Goal: Task Accomplishment & Management: Complete application form

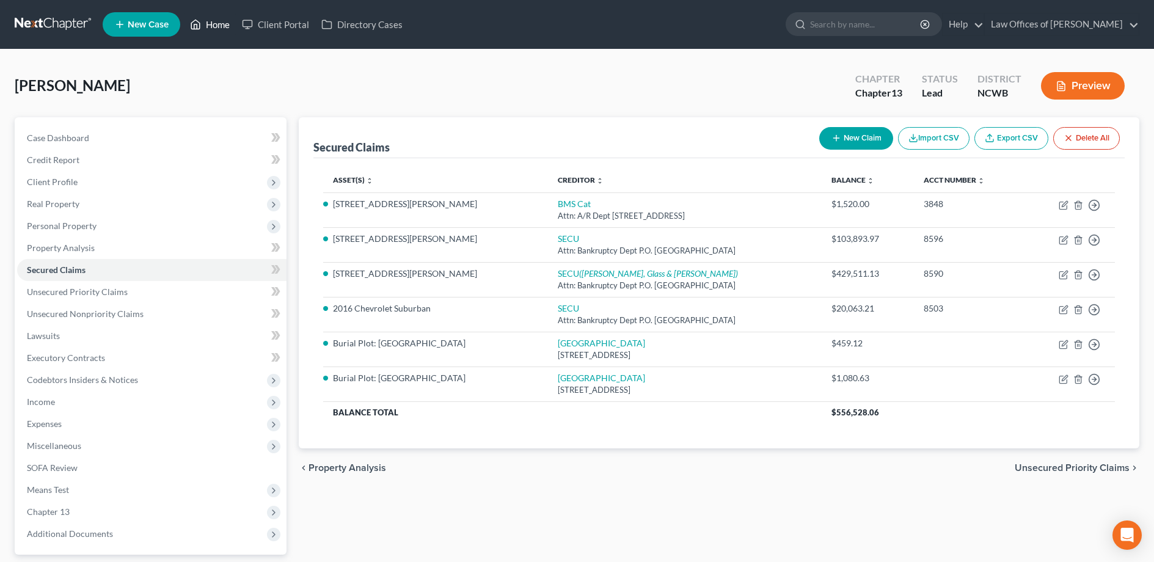
click at [218, 24] on link "Home" at bounding box center [210, 24] width 52 height 22
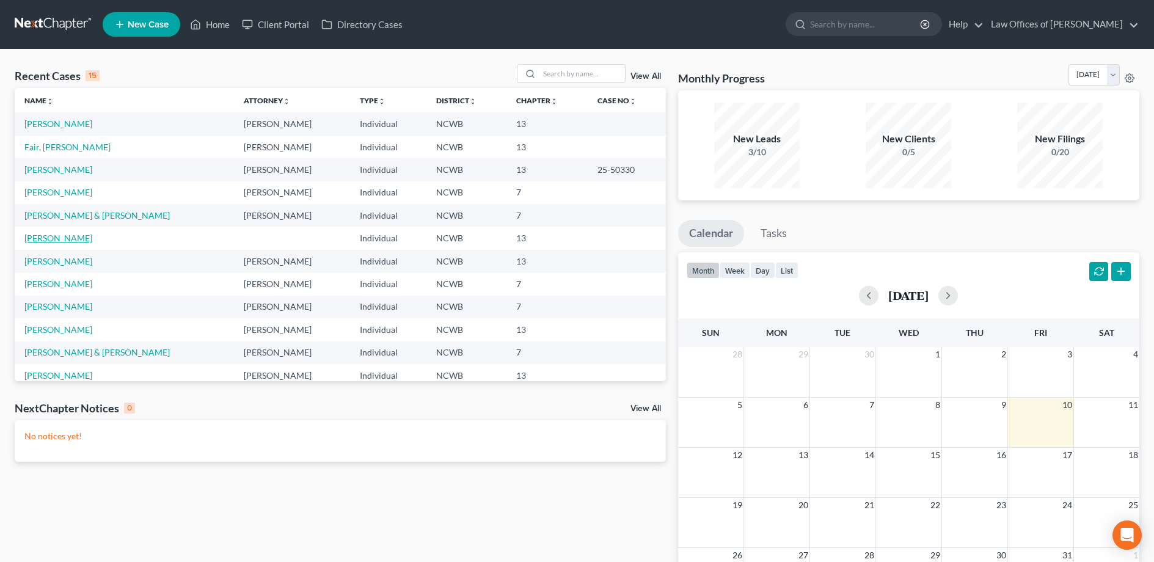
click at [48, 235] on link "[PERSON_NAME]" at bounding box center [58, 238] width 68 height 10
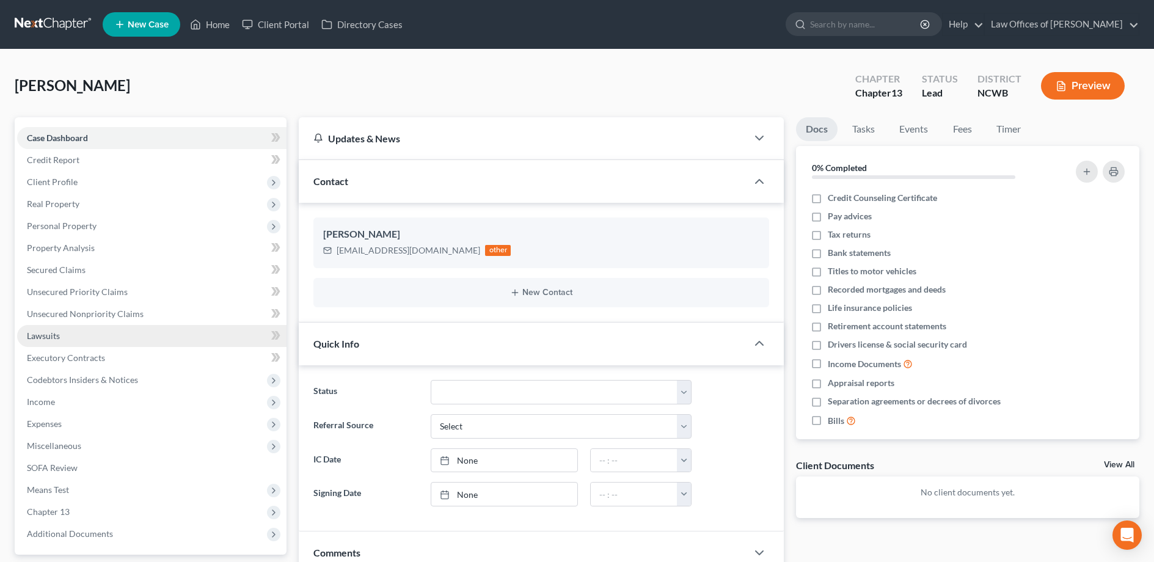
click at [49, 335] on span "Lawsuits" at bounding box center [43, 335] width 33 height 10
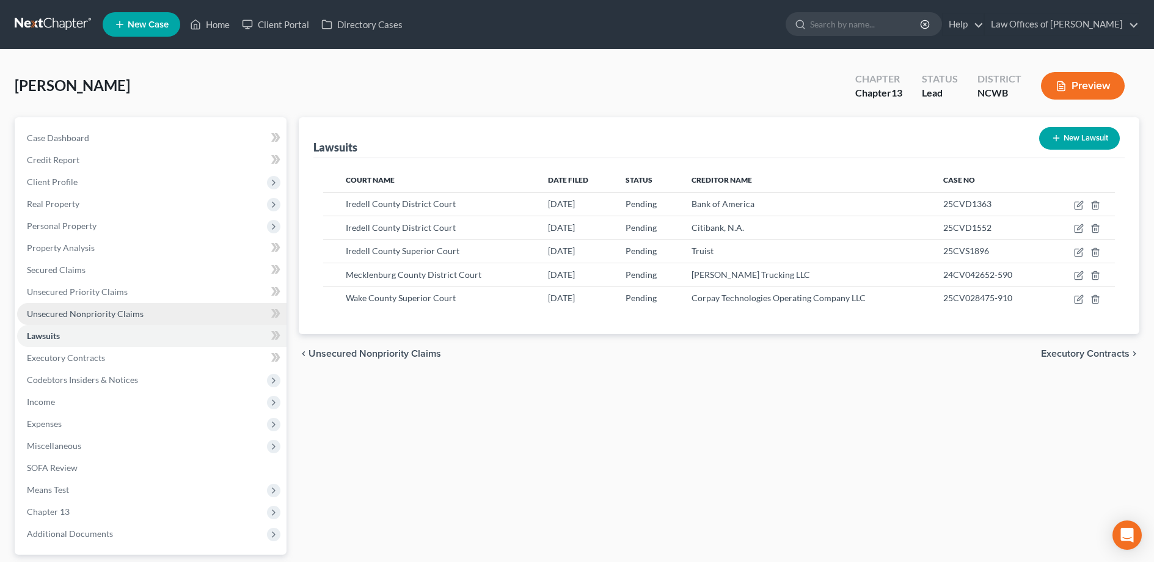
click at [44, 316] on span "Unsecured Nonpriority Claims" at bounding box center [85, 313] width 117 height 10
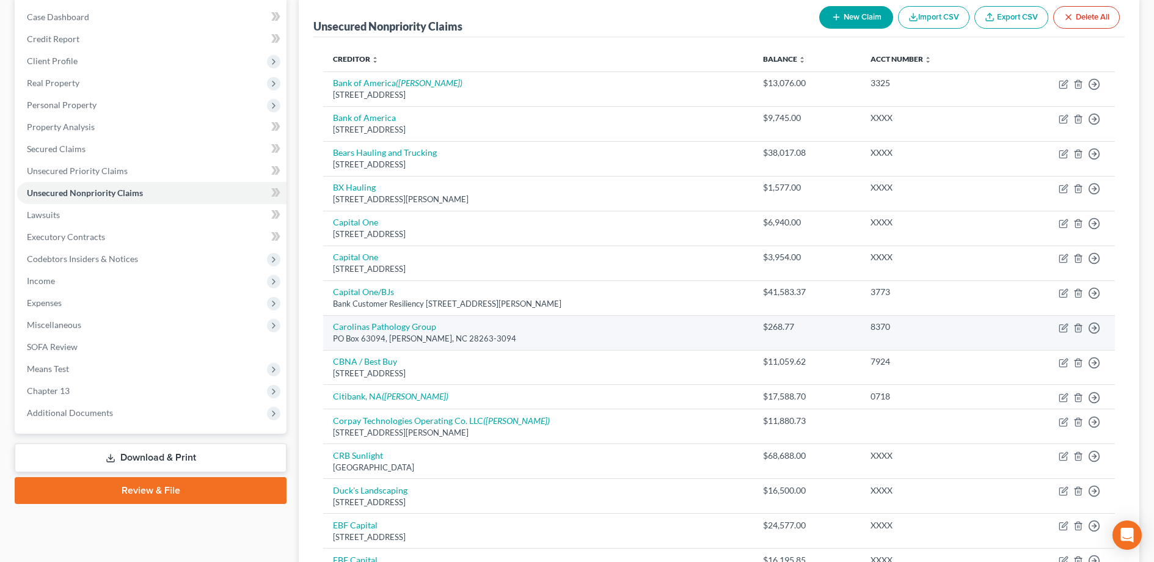
scroll to position [122, 0]
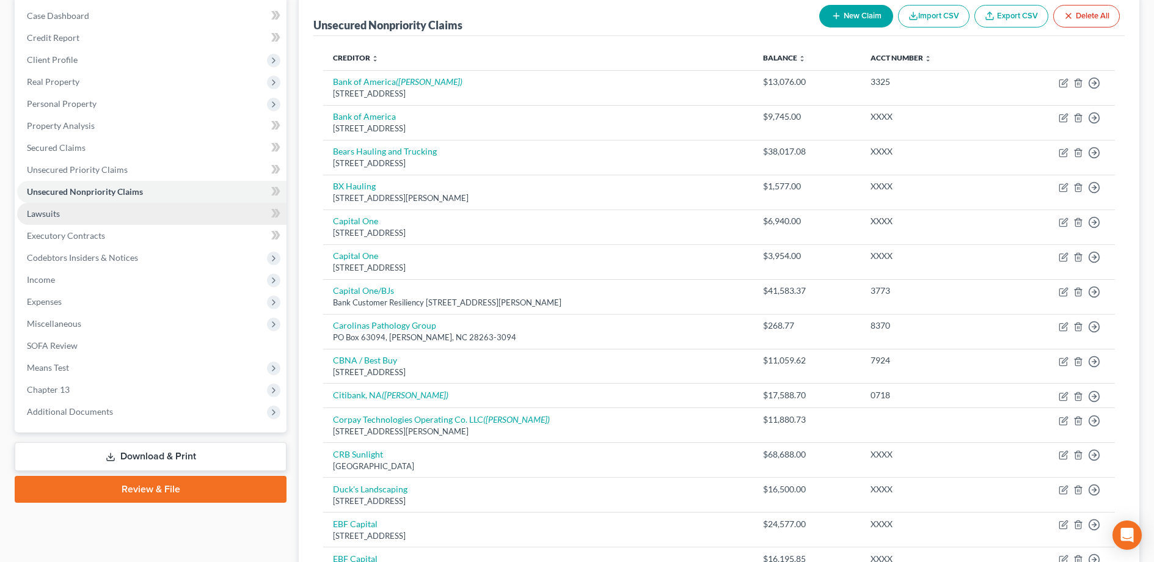
click at [45, 211] on span "Lawsuits" at bounding box center [43, 213] width 33 height 10
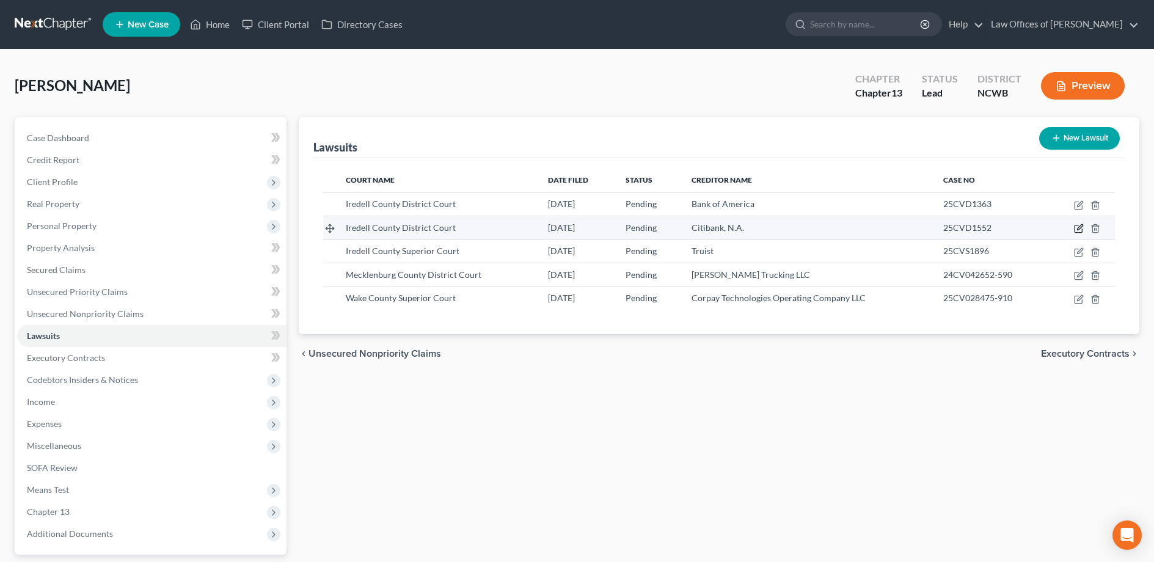
click at [1079, 230] on icon "button" at bounding box center [1079, 227] width 5 height 5
select select "28"
select select "0"
select select "4"
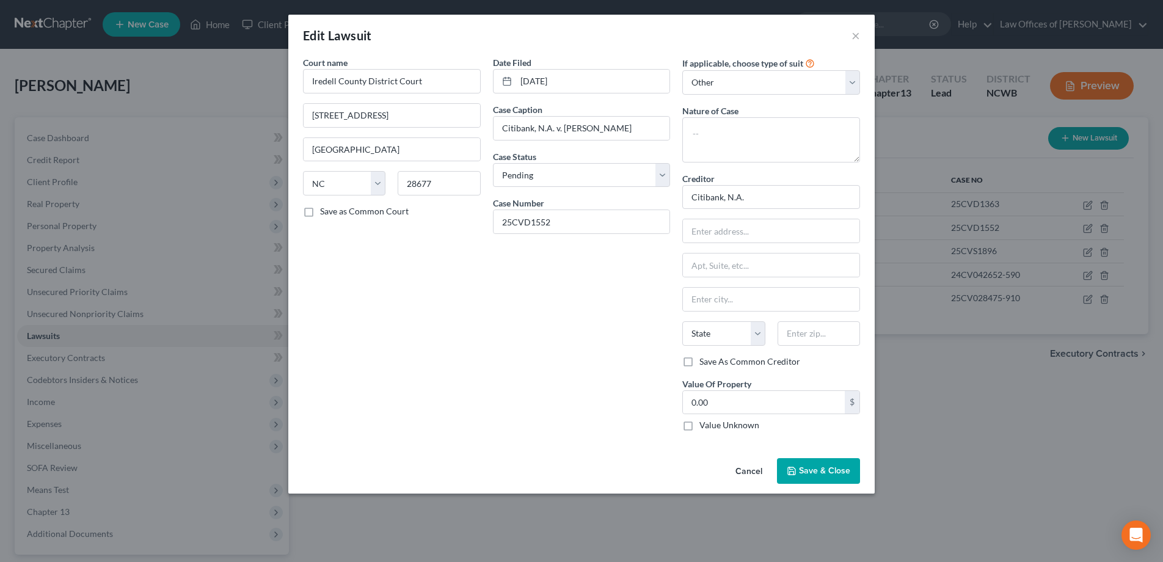
click at [790, 470] on icon "button" at bounding box center [792, 471] width 10 height 10
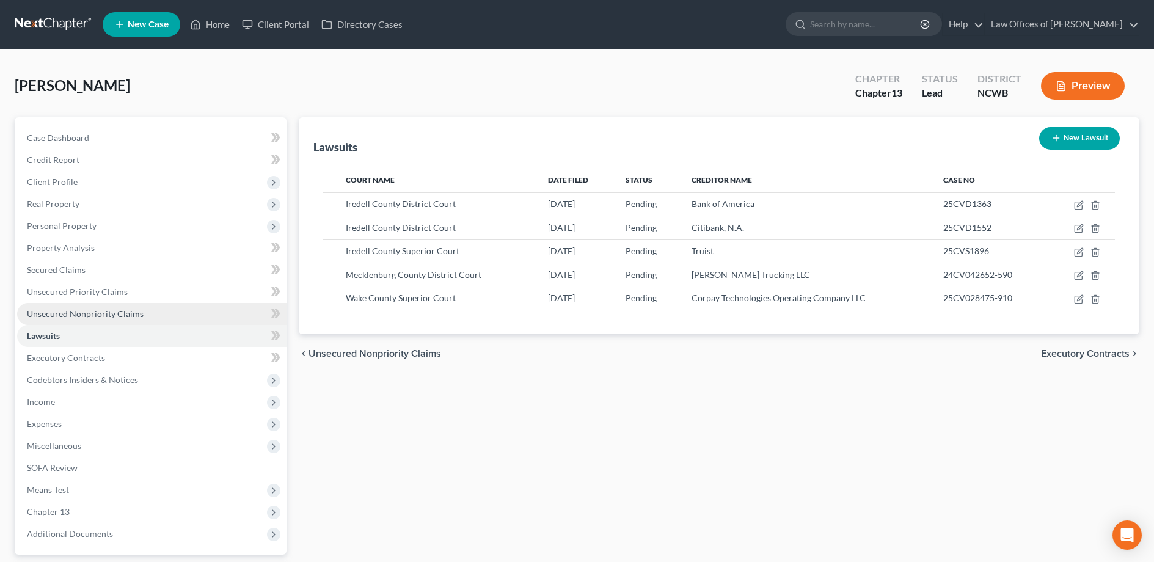
click at [64, 312] on span "Unsecured Nonpriority Claims" at bounding box center [85, 313] width 117 height 10
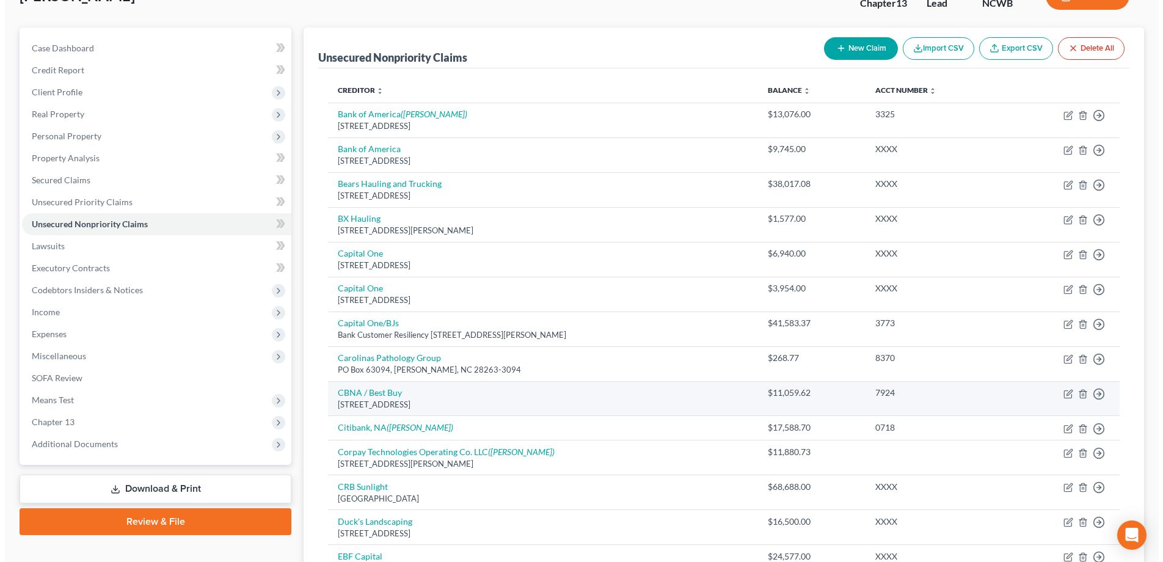
scroll to position [122, 0]
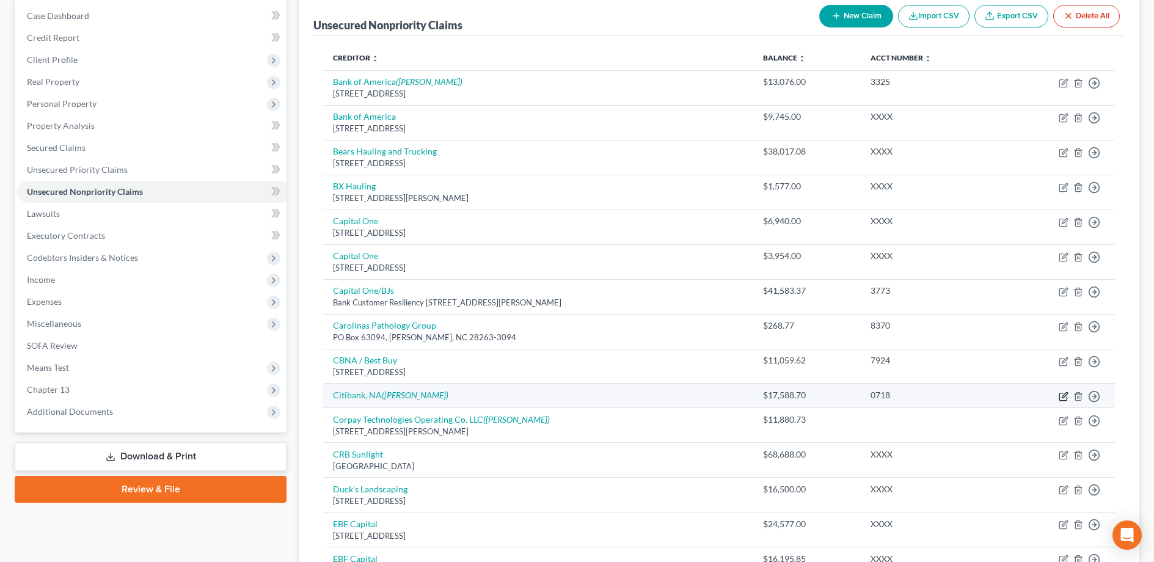
click at [1061, 395] on icon "button" at bounding box center [1063, 396] width 10 height 10
select select "2"
select select "0"
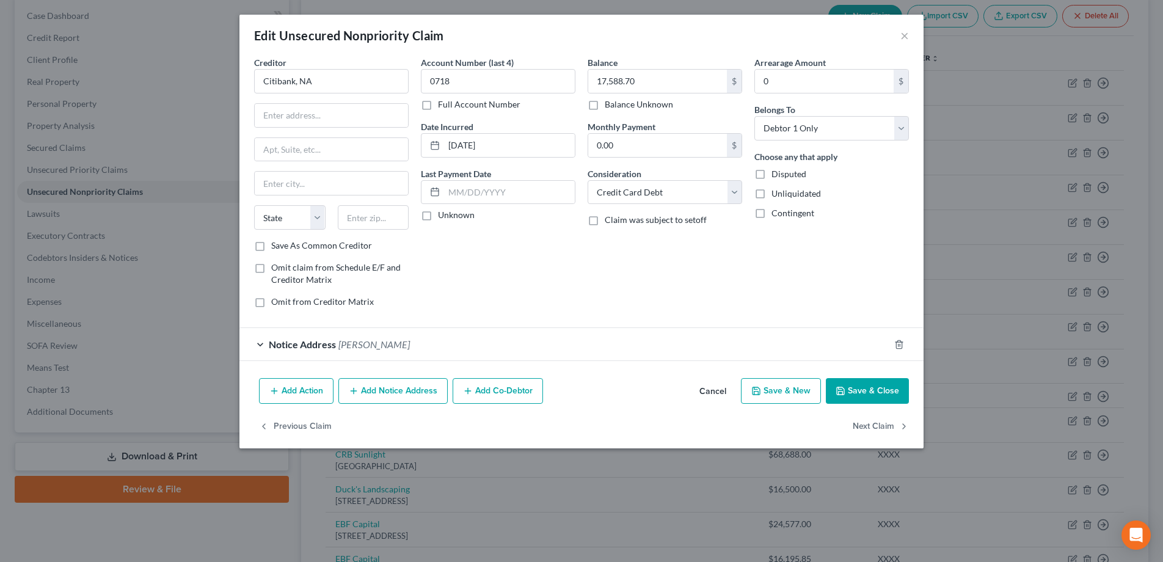
click at [390, 395] on button "Add Notice Address" at bounding box center [392, 391] width 109 height 26
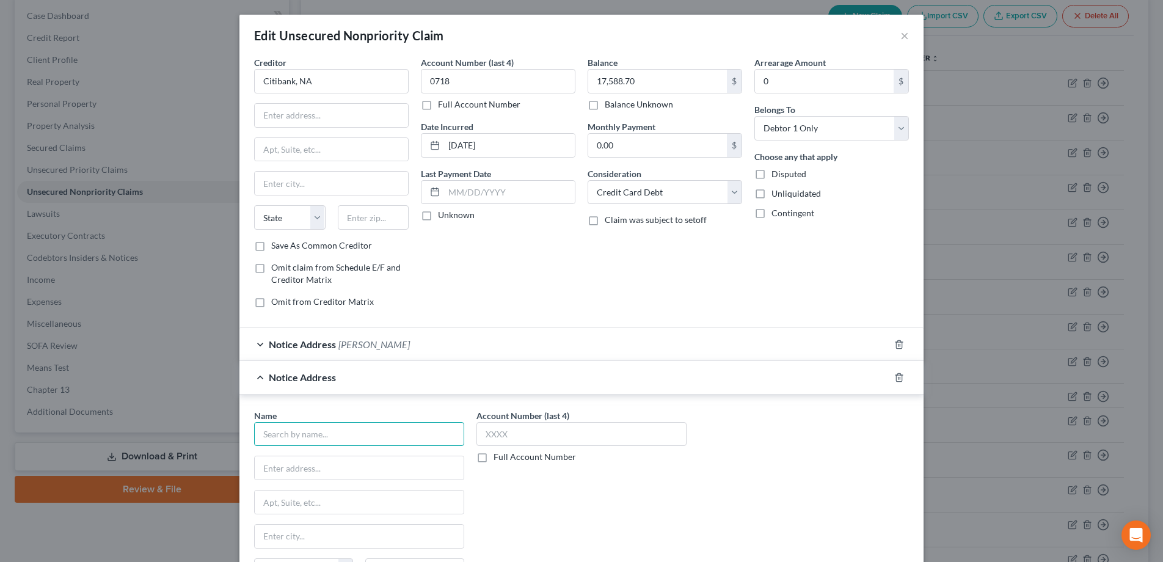
click at [360, 426] on input "text" at bounding box center [359, 434] width 210 height 24
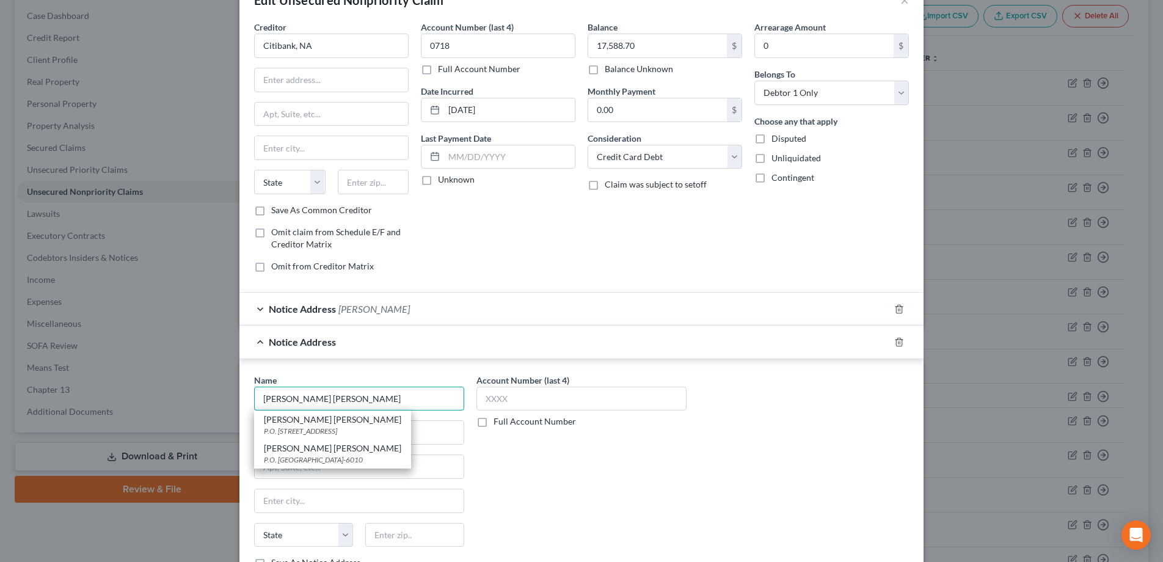
scroll to position [0, 0]
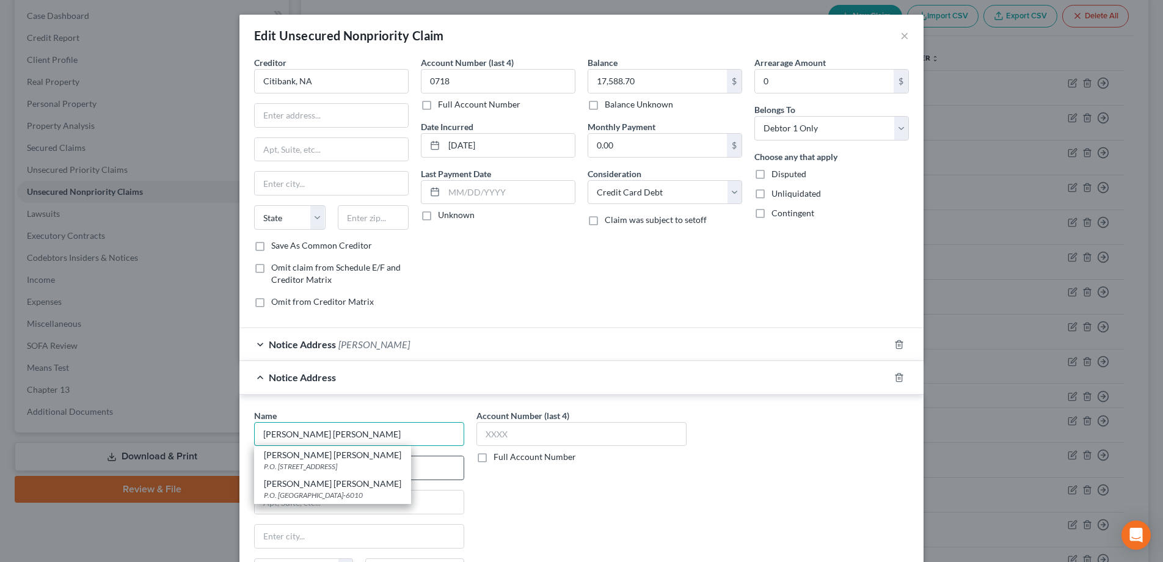
type input "[PERSON_NAME] [PERSON_NAME]"
click at [429, 465] on input "text" at bounding box center [359, 467] width 209 height 23
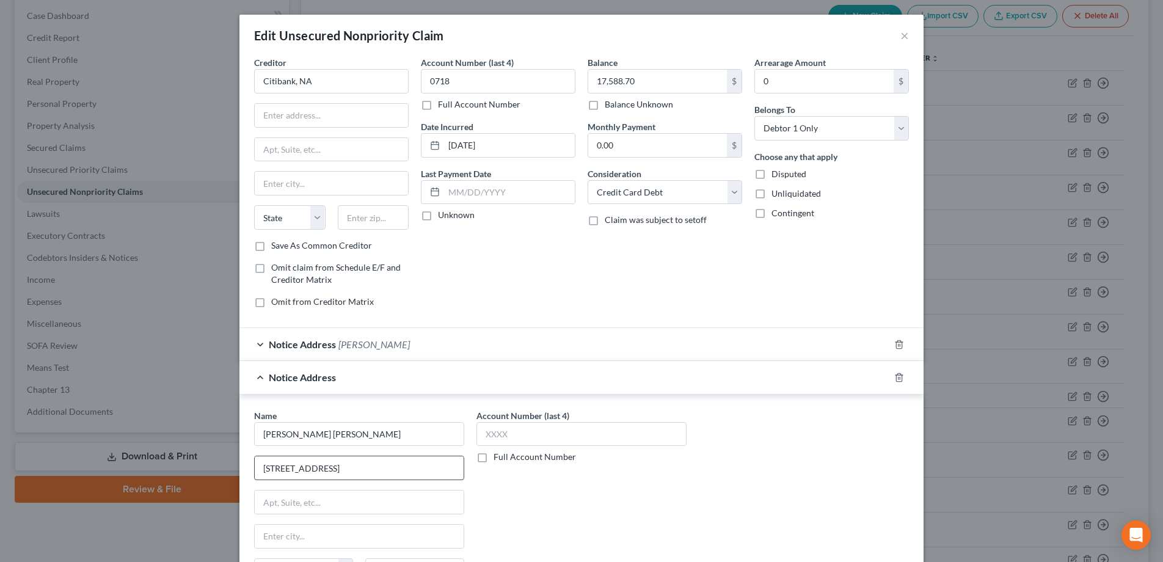
type input "[STREET_ADDRESS]"
type input "Charlotte"
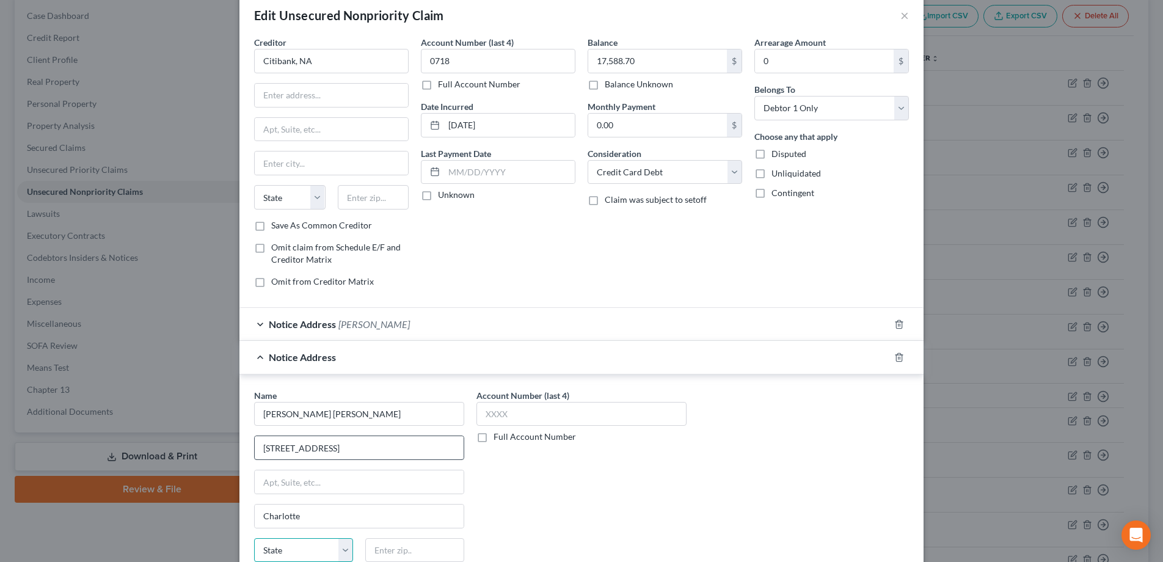
select select "28"
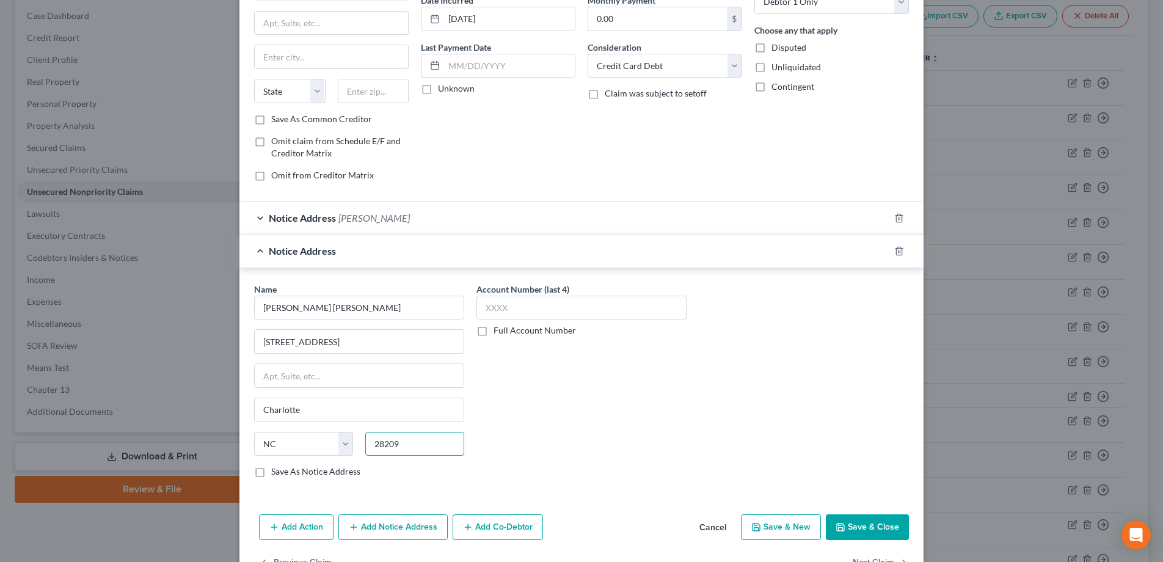
scroll to position [164, 0]
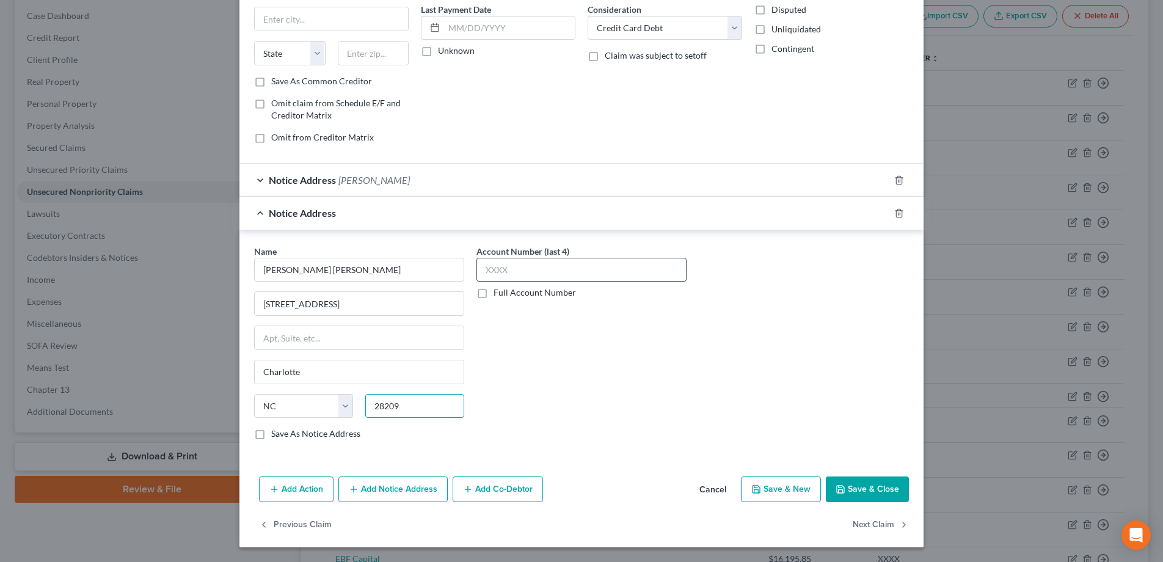
type input "28209"
click at [559, 269] on input "text" at bounding box center [581, 270] width 210 height 24
click at [853, 486] on button "Save & Close" at bounding box center [867, 489] width 83 height 26
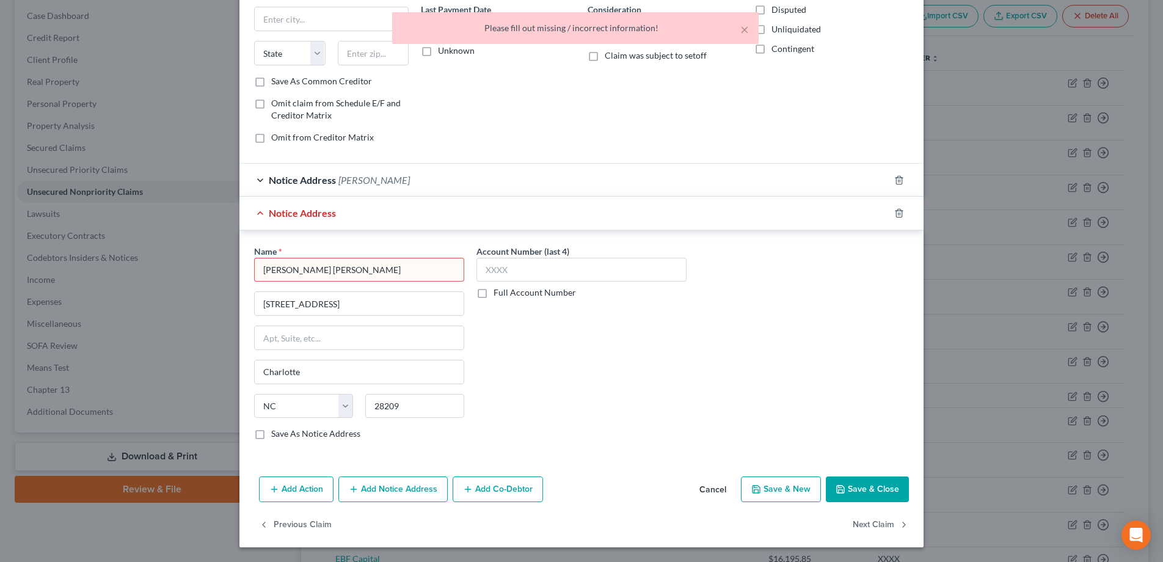
click at [333, 275] on input "[PERSON_NAME] [PERSON_NAME]" at bounding box center [359, 270] width 210 height 24
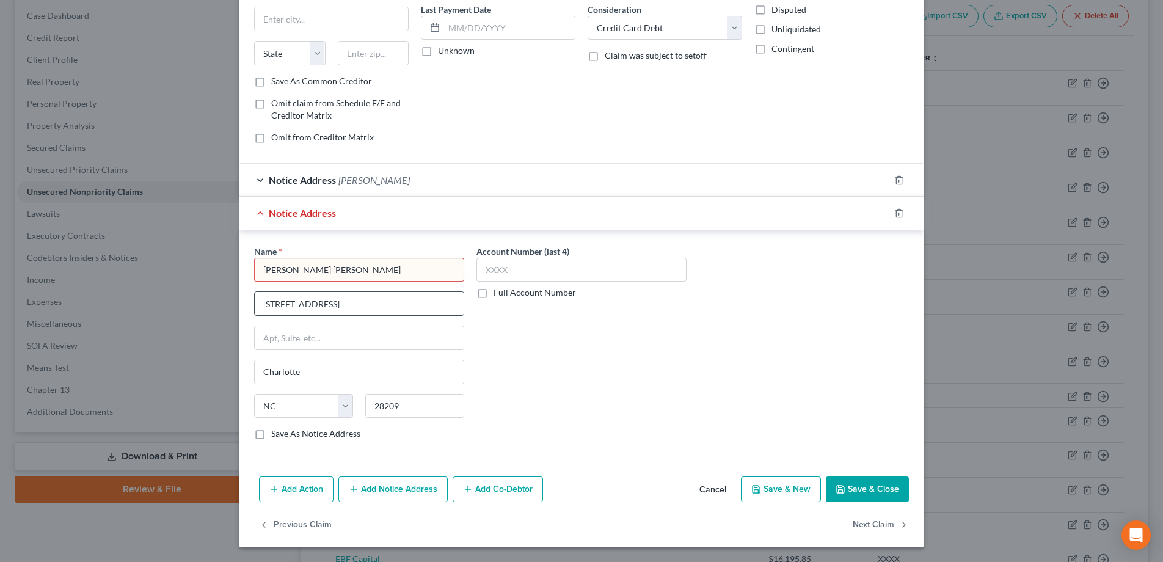
click at [402, 299] on input "[STREET_ADDRESS]" at bounding box center [359, 303] width 209 height 23
click at [369, 266] on input "[PERSON_NAME] [PERSON_NAME]" at bounding box center [359, 270] width 210 height 24
type input "[PERSON_NAME] [PERSON_NAME] Attorneys at Law"
click at [864, 485] on button "Save & Close" at bounding box center [867, 489] width 83 height 26
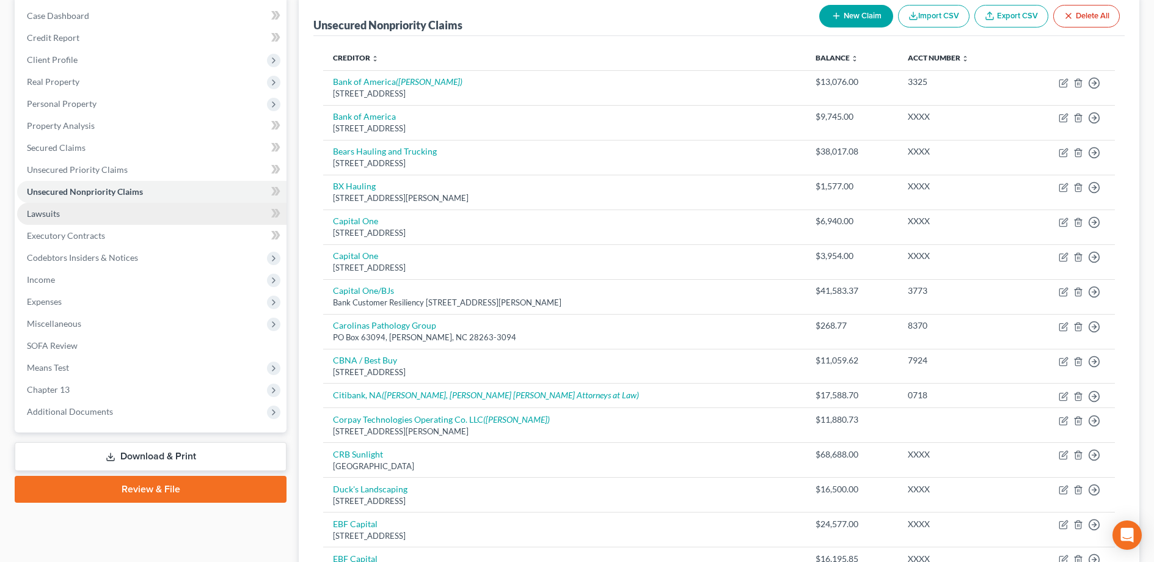
click at [56, 217] on span "Lawsuits" at bounding box center [43, 213] width 33 height 10
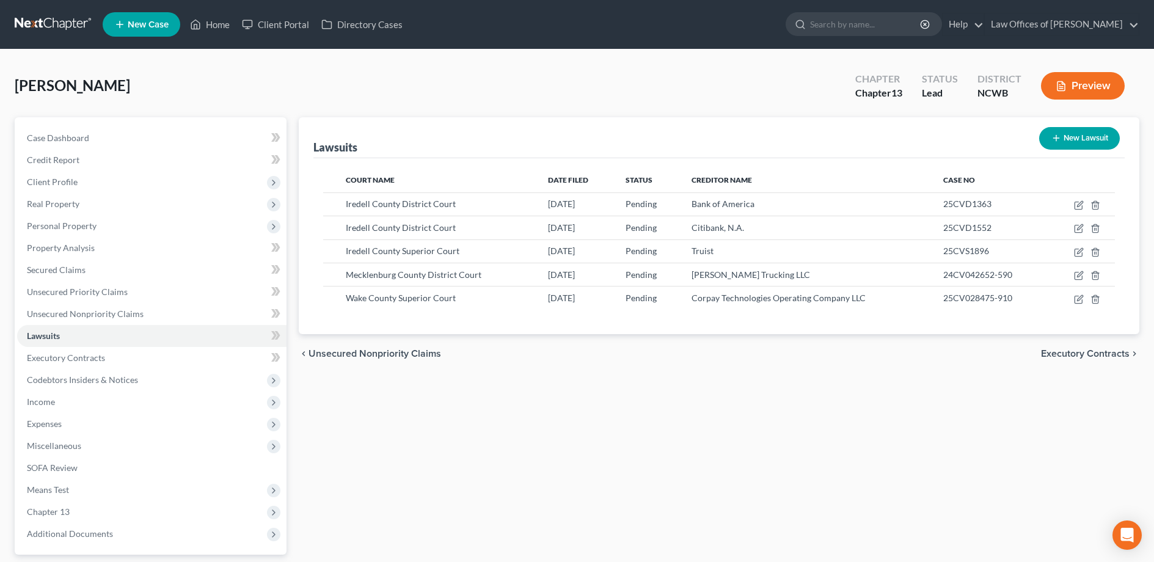
click at [1075, 140] on button "New Lawsuit" at bounding box center [1079, 138] width 81 height 23
select select "0"
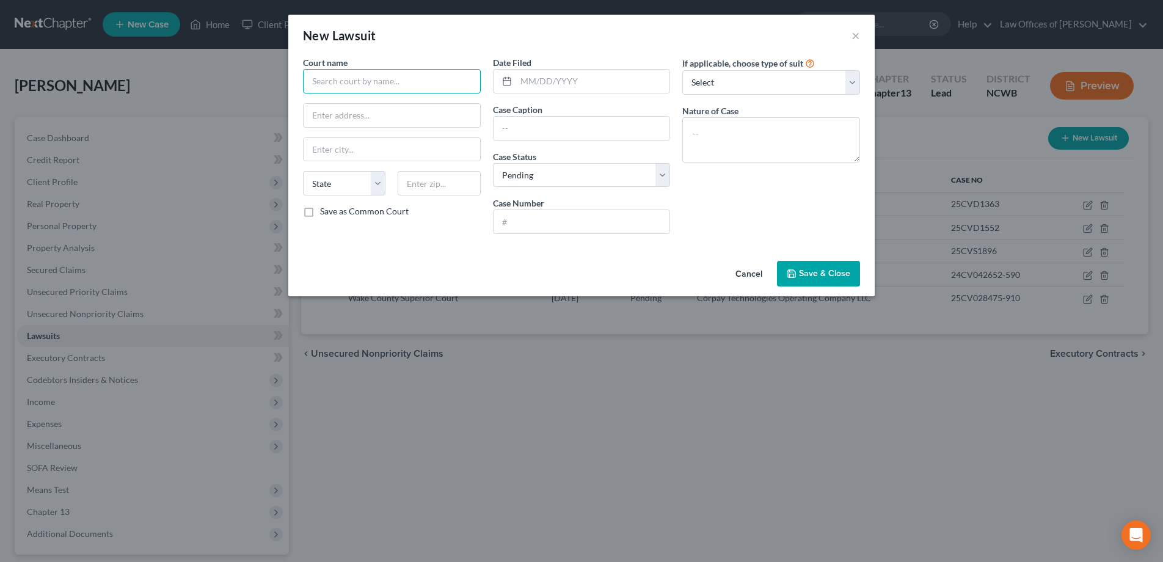
click at [306, 78] on input "text" at bounding box center [392, 81] width 178 height 24
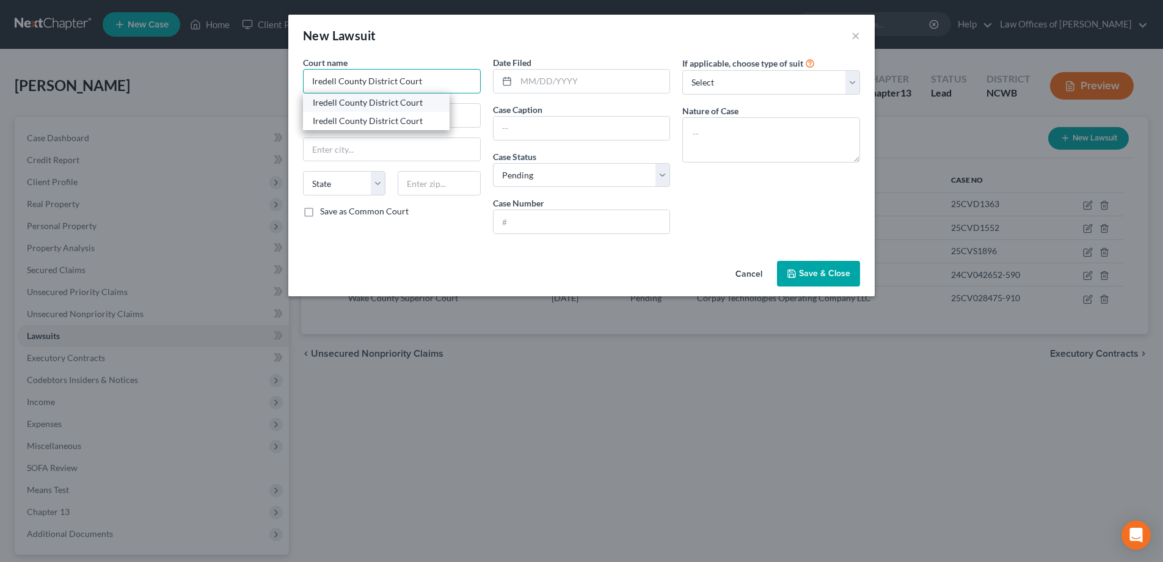
type input "Iredell County District Court"
click at [370, 104] on div "Iredell County District Court" at bounding box center [376, 102] width 127 height 12
type input "[STREET_ADDRESS]"
type input "[GEOGRAPHIC_DATA]"
select select "28"
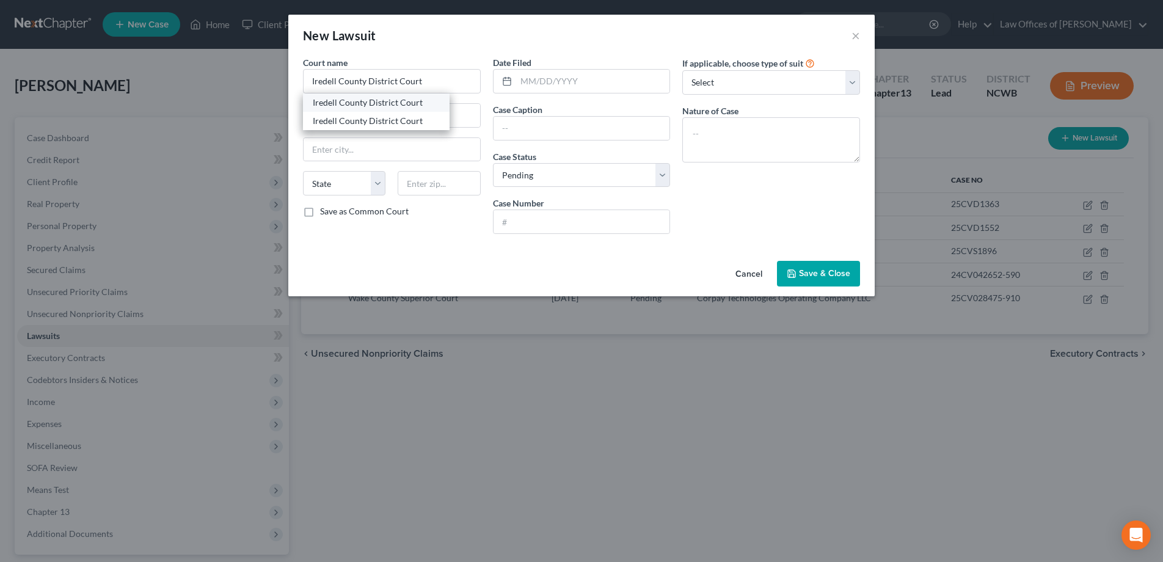
type input "28677"
click at [570, 80] on input "text" at bounding box center [593, 81] width 154 height 23
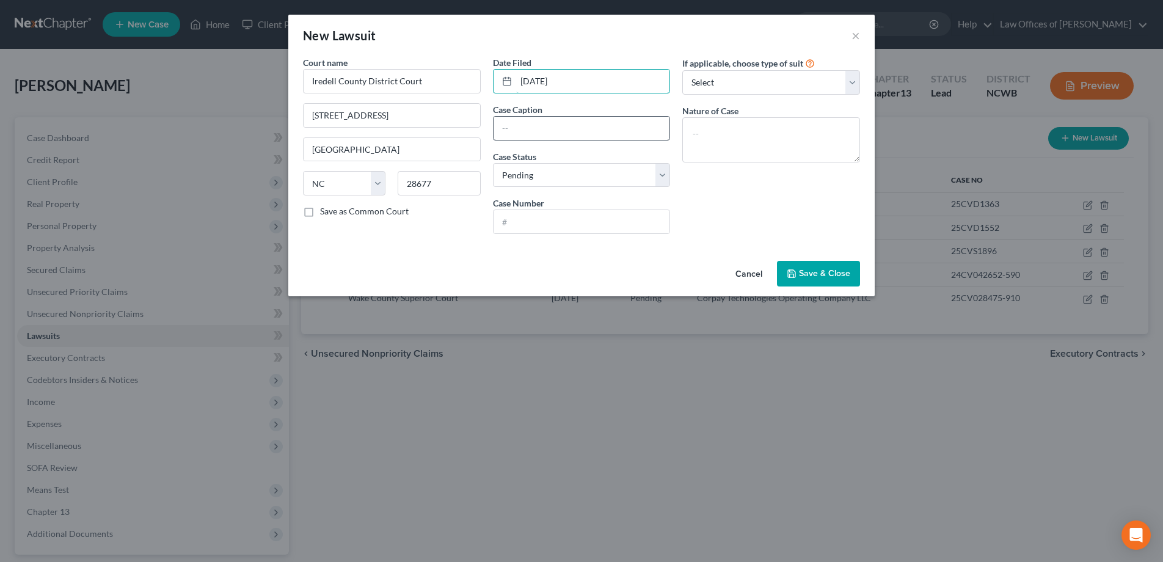
type input "[DATE]"
click at [528, 126] on input "text" at bounding box center [581, 128] width 176 height 23
type input "Bank of America, N.A. v. [PERSON_NAME]"
click at [555, 224] on input "text" at bounding box center [581, 221] width 176 height 23
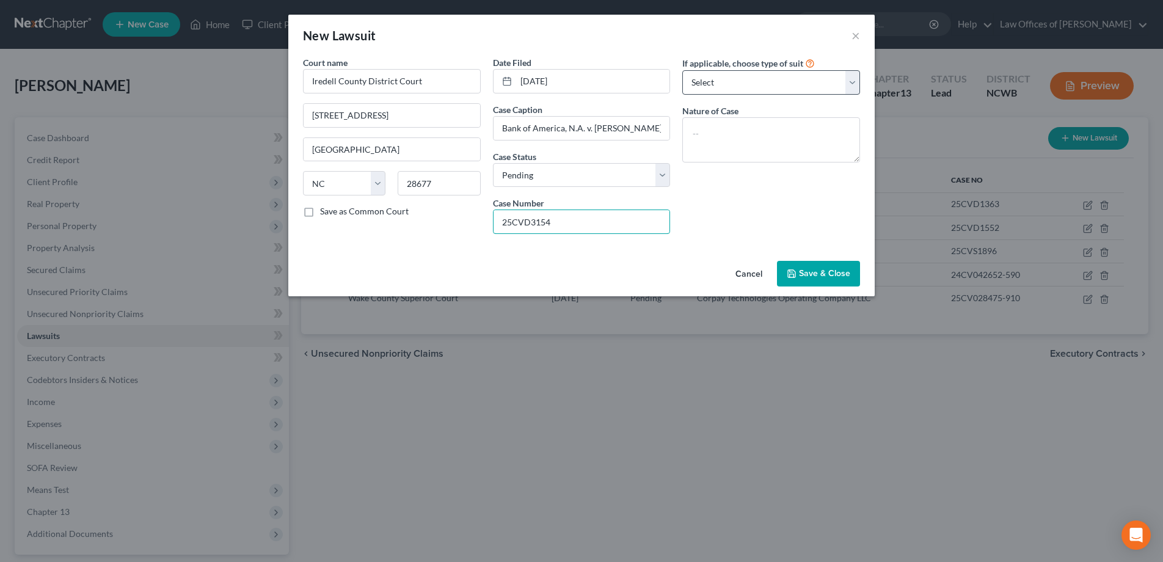
type input "25CVD3154"
click at [768, 81] on select "Select Repossession Garnishment Foreclosure Attached, Seized, Or Levied Other" at bounding box center [771, 82] width 178 height 24
select select "4"
click at [682, 70] on select "Select Repossession Garnishment Foreclosure Attached, Seized, Or Levied Other" at bounding box center [771, 82] width 178 height 24
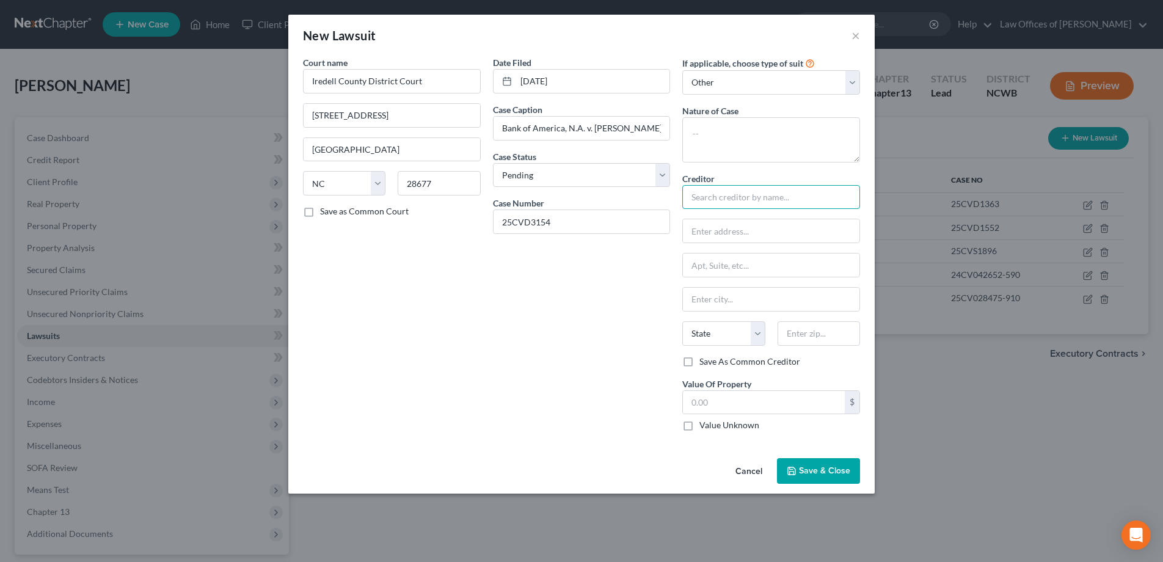
click at [740, 207] on input "text" at bounding box center [771, 197] width 178 height 24
type input "Bank of America, N.A."
click at [818, 470] on span "Save & Close" at bounding box center [824, 470] width 51 height 10
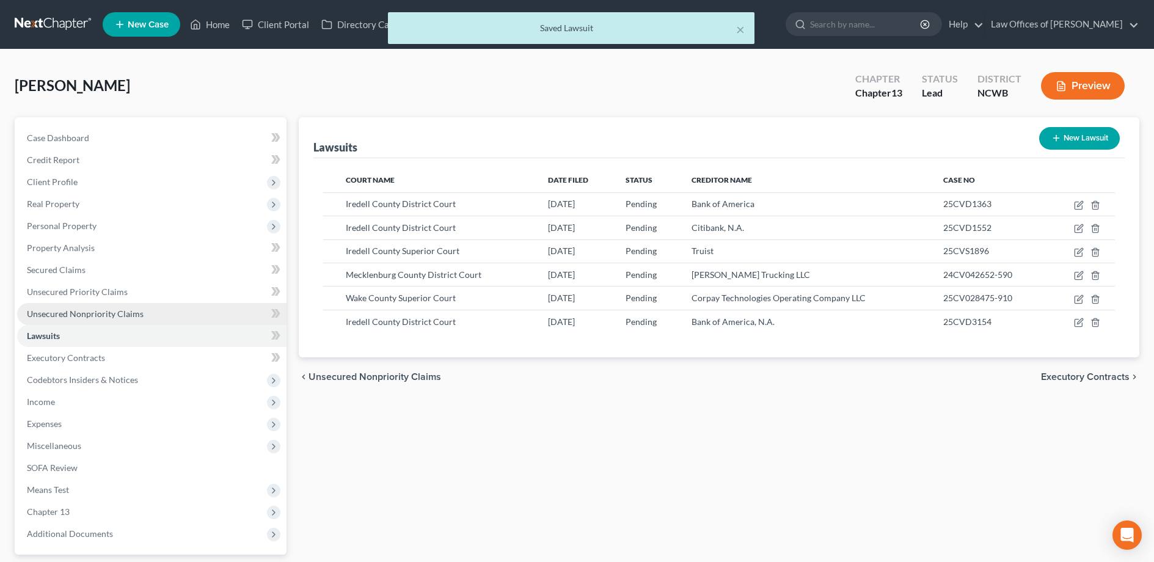
click at [64, 314] on span "Unsecured Nonpriority Claims" at bounding box center [85, 313] width 117 height 10
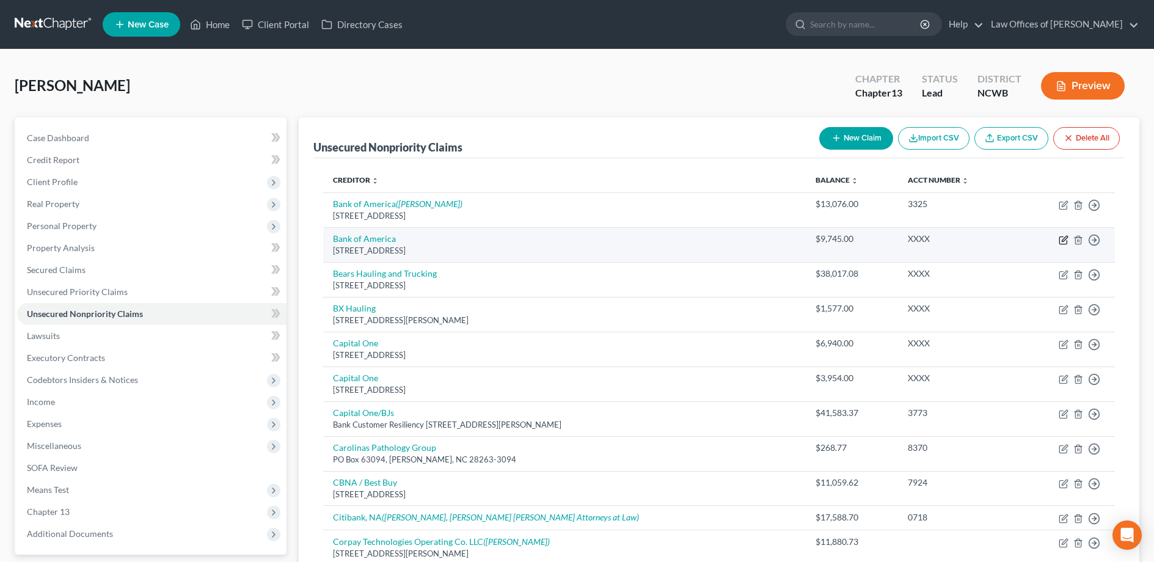
click at [1061, 242] on icon "button" at bounding box center [1063, 240] width 10 height 10
select select "45"
select select "2"
select select "0"
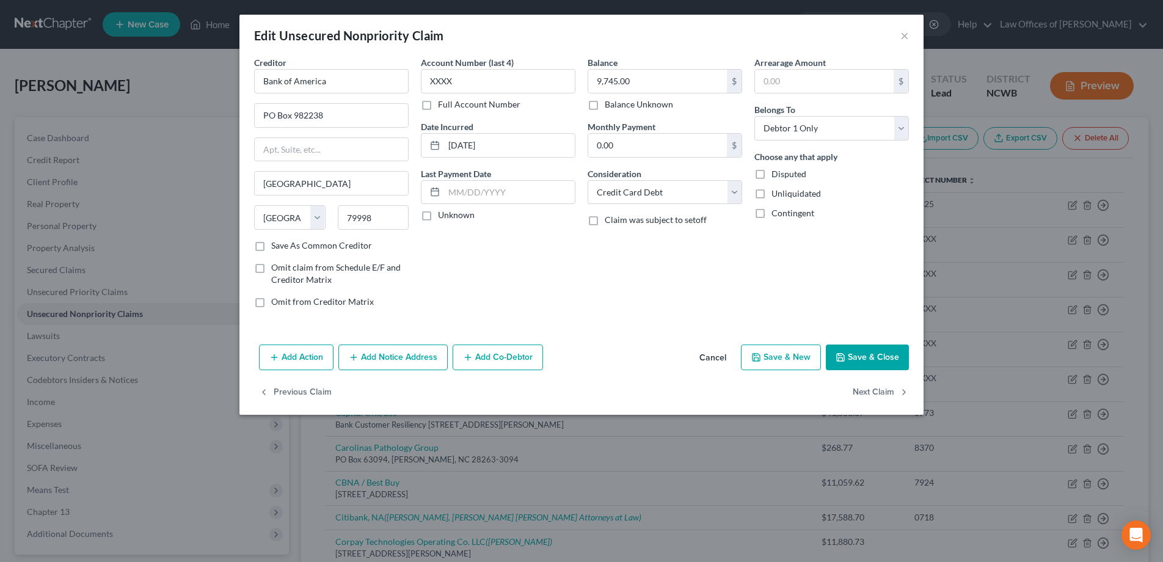
click at [366, 363] on button "Add Notice Address" at bounding box center [392, 357] width 109 height 26
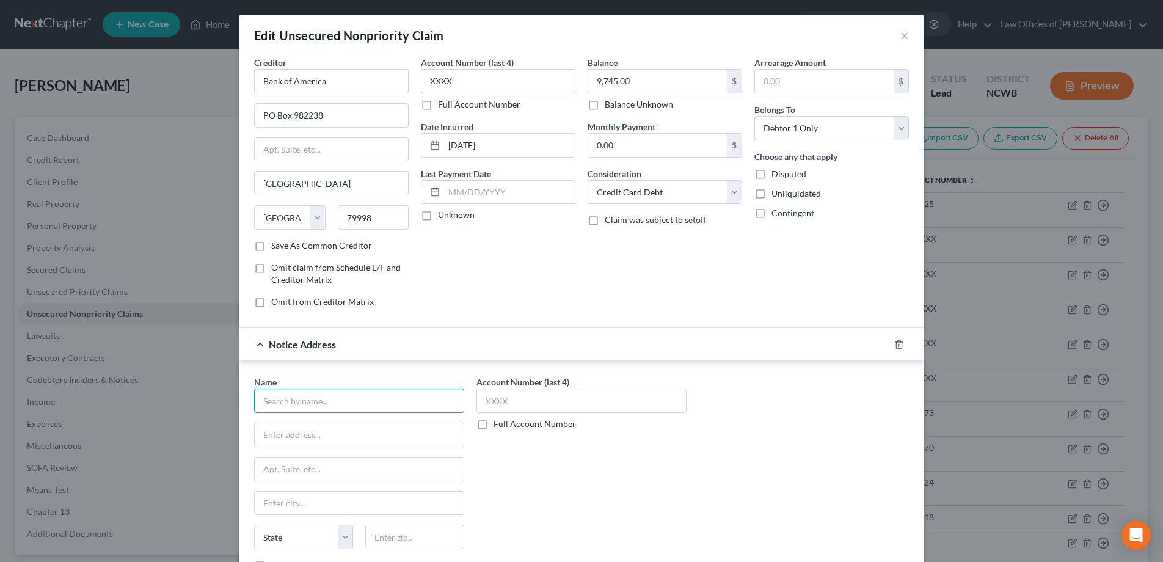
click at [372, 398] on input "text" at bounding box center [359, 400] width 210 height 24
type input "[PERSON_NAME]"
type input "[PERSON_NAME] and [PERSON_NAME], P.L.C."
click at [341, 468] on input "text" at bounding box center [359, 468] width 209 height 23
type input "[STREET_ADDRESS]"
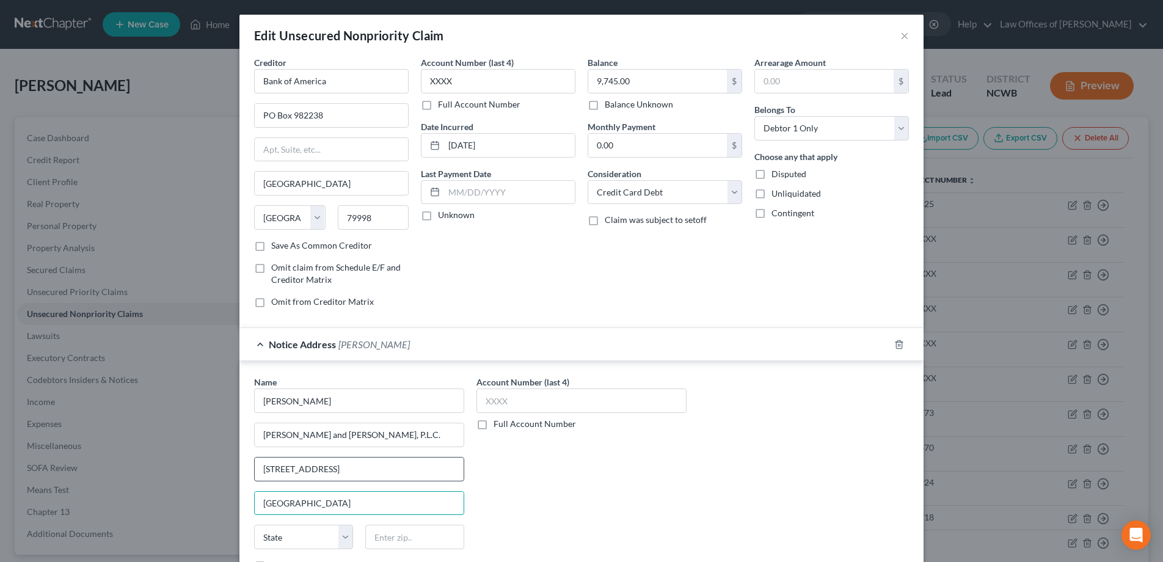
type input "[GEOGRAPHIC_DATA]"
select select "48"
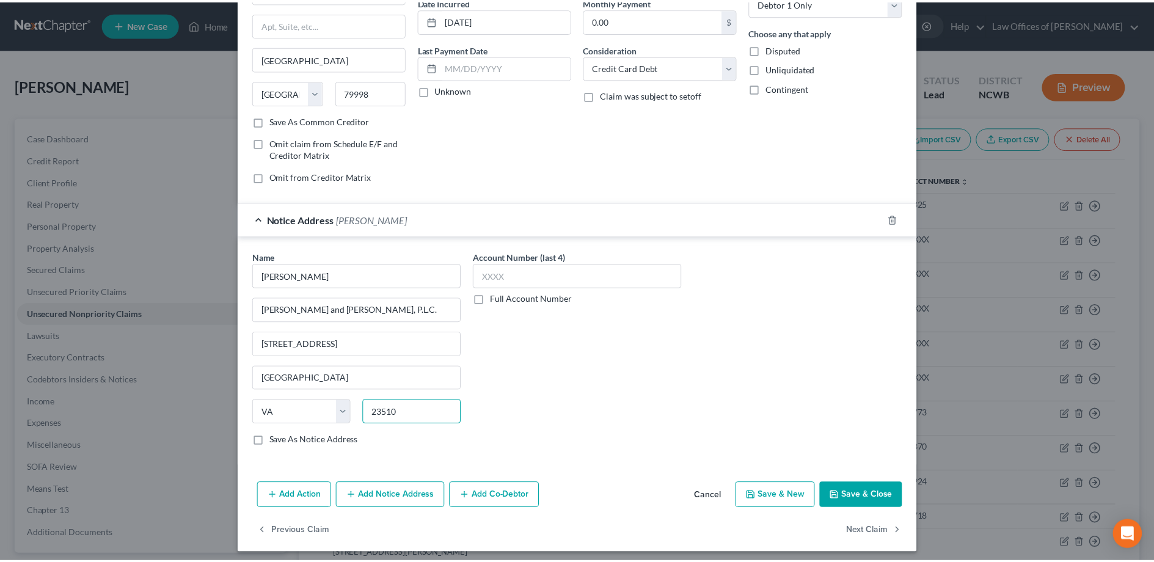
scroll to position [131, 0]
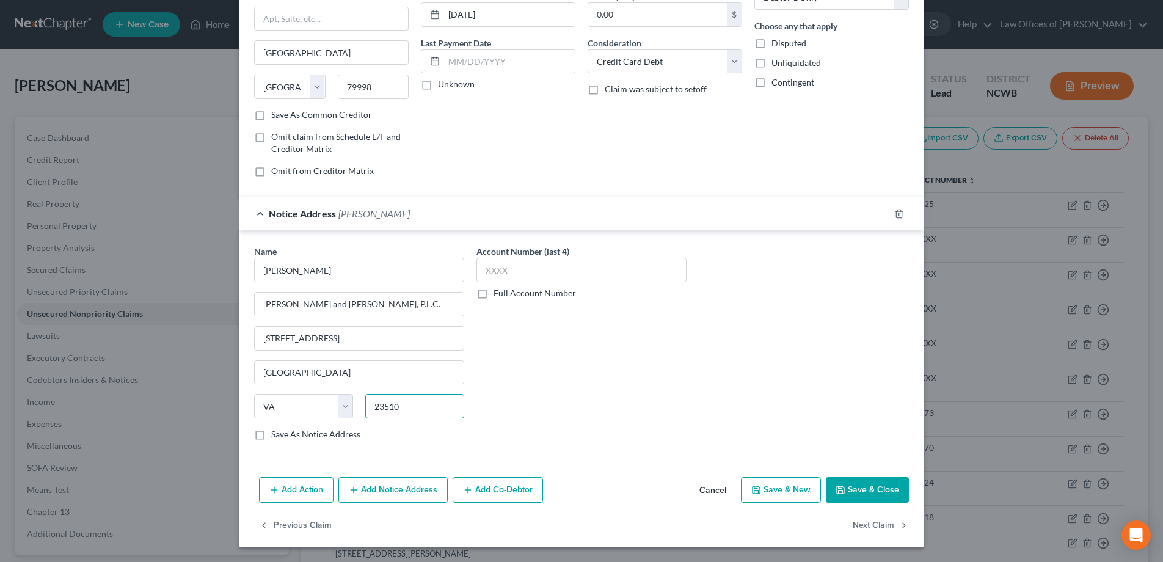
type input "23510"
click at [870, 490] on button "Save & Close" at bounding box center [867, 490] width 83 height 26
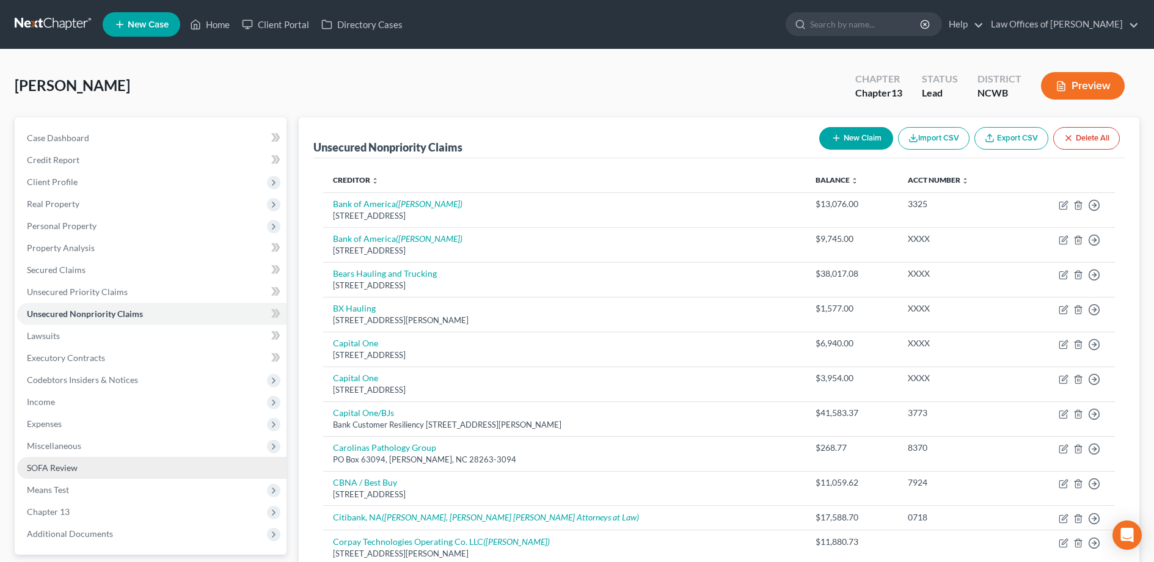
click at [56, 472] on span "SOFA Review" at bounding box center [52, 467] width 51 height 10
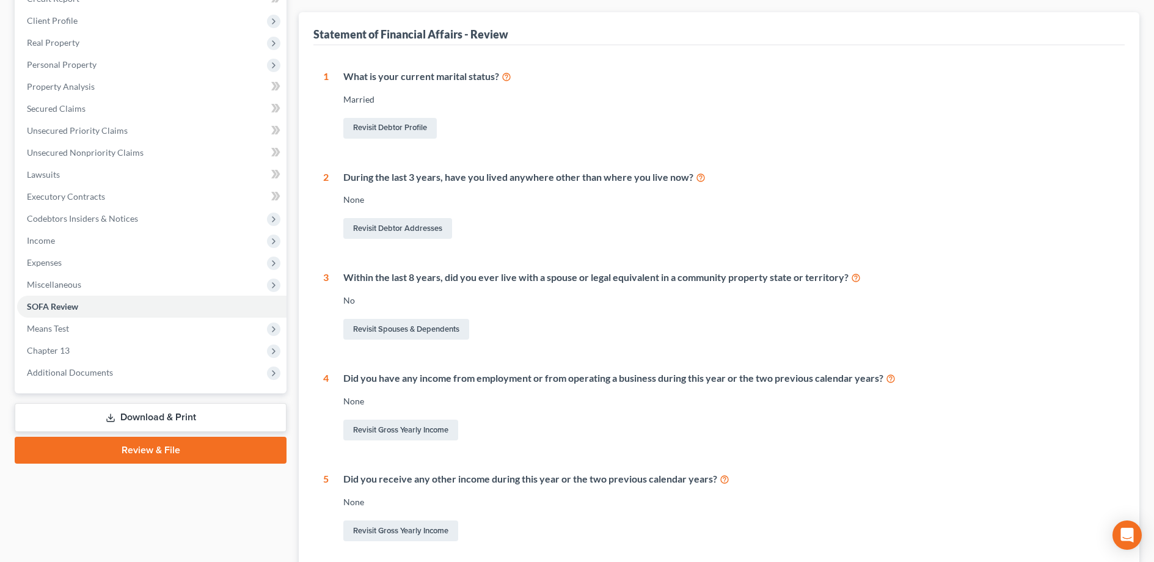
scroll to position [183, 0]
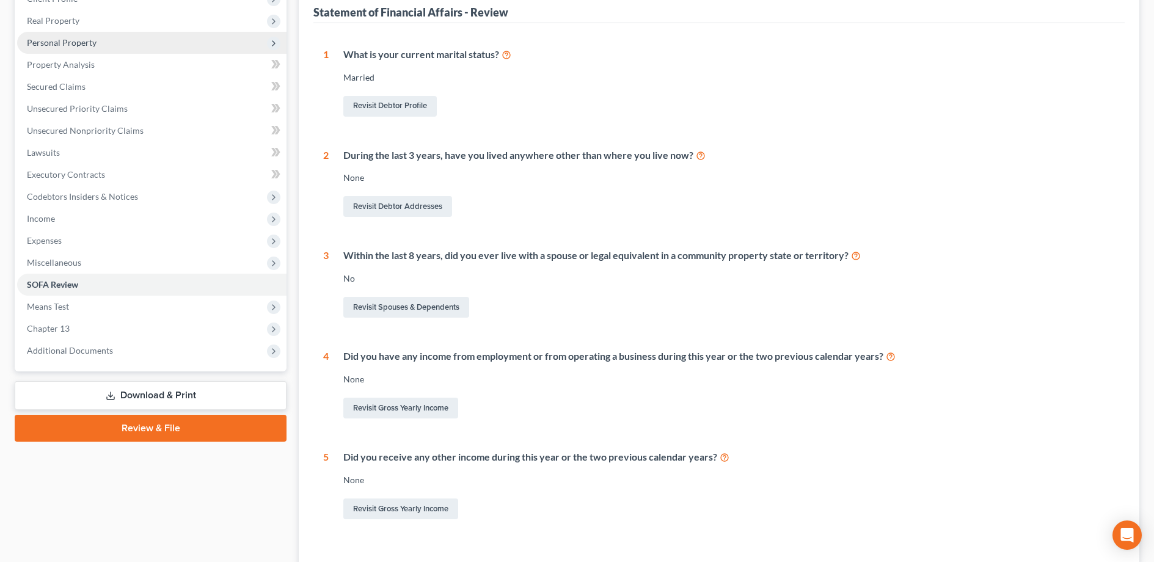
click at [54, 44] on span "Personal Property" at bounding box center [62, 42] width 70 height 10
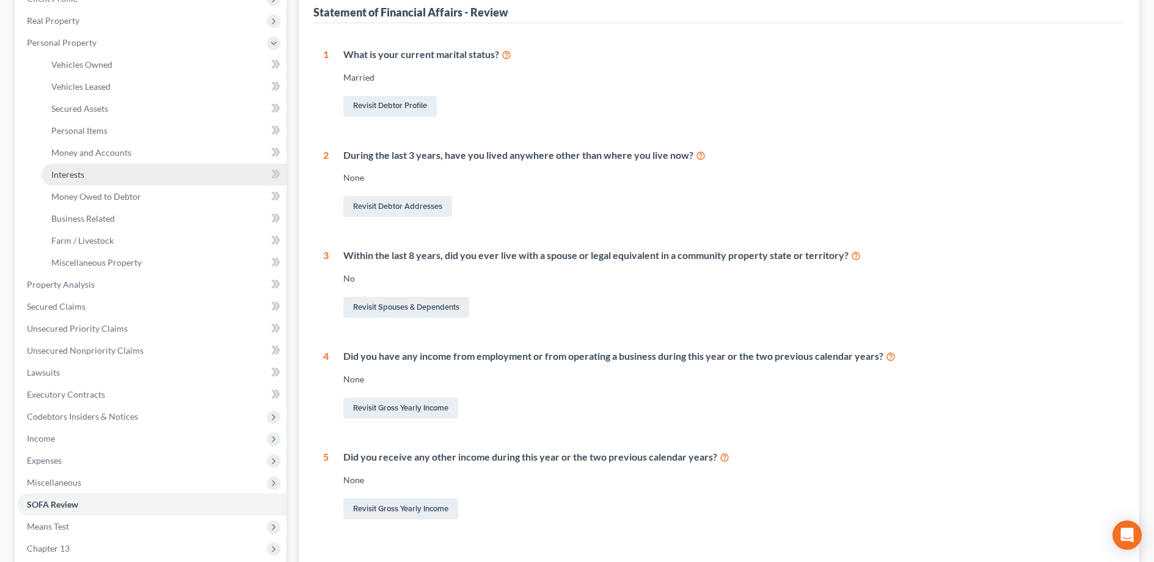
click at [84, 175] on span "Interests" at bounding box center [67, 174] width 33 height 10
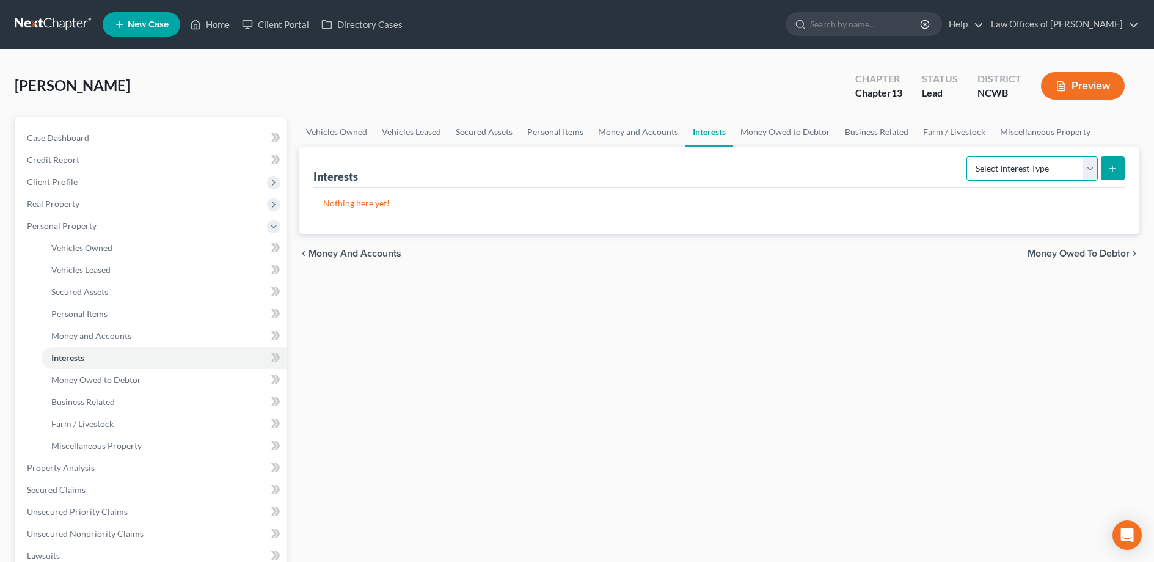
click at [1046, 171] on select "Select Interest Type 401K Annuity Bond Education IRA Government Bond Government…" at bounding box center [1031, 168] width 131 height 24
select select "unincorporated_business"
click at [967, 156] on select "Select Interest Type 401K Annuity Bond Education IRA Government Bond Government…" at bounding box center [1031, 168] width 131 height 24
click at [1107, 170] on button "submit" at bounding box center [1113, 168] width 24 height 24
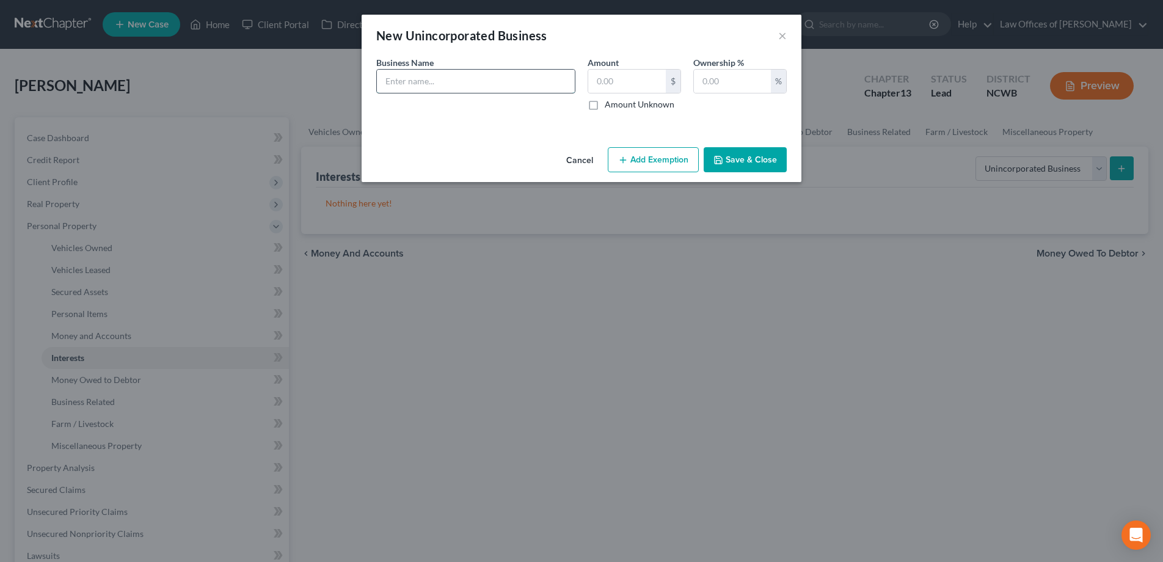
click at [499, 79] on input "text" at bounding box center [476, 81] width 198 height 23
type input "[PERSON_NAME] Land Clearing Inc."
click at [740, 156] on button "Save & Close" at bounding box center [745, 160] width 83 height 26
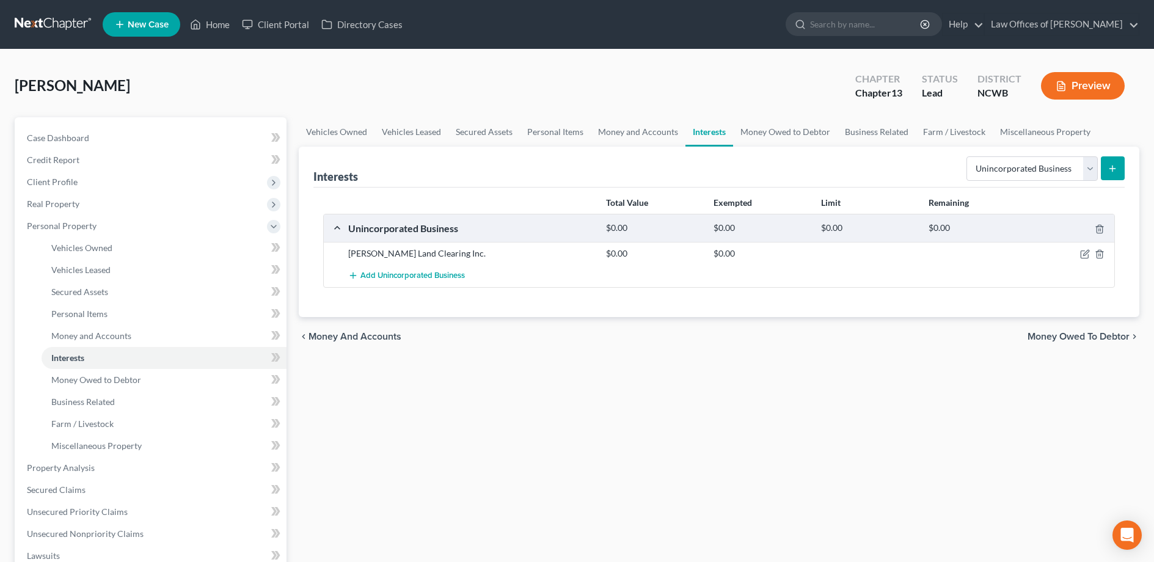
click at [1107, 166] on icon "submit" at bounding box center [1112, 169] width 10 height 10
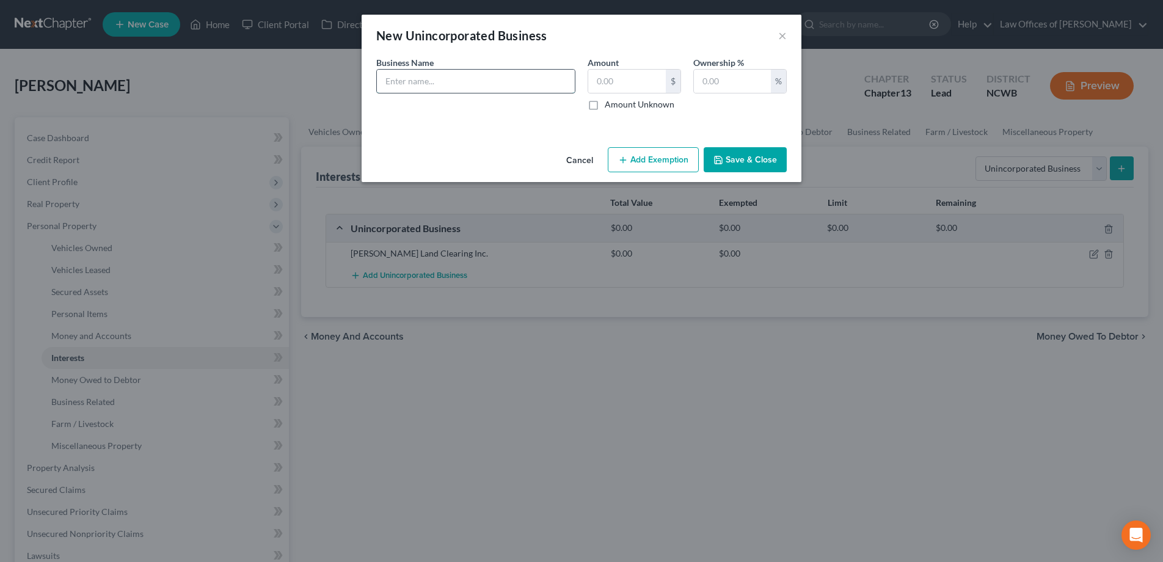
click at [506, 81] on input "text" at bounding box center [476, 81] width 198 height 23
type input "[PERSON_NAME] Siteworks"
click at [732, 161] on button "Save & Close" at bounding box center [745, 160] width 83 height 26
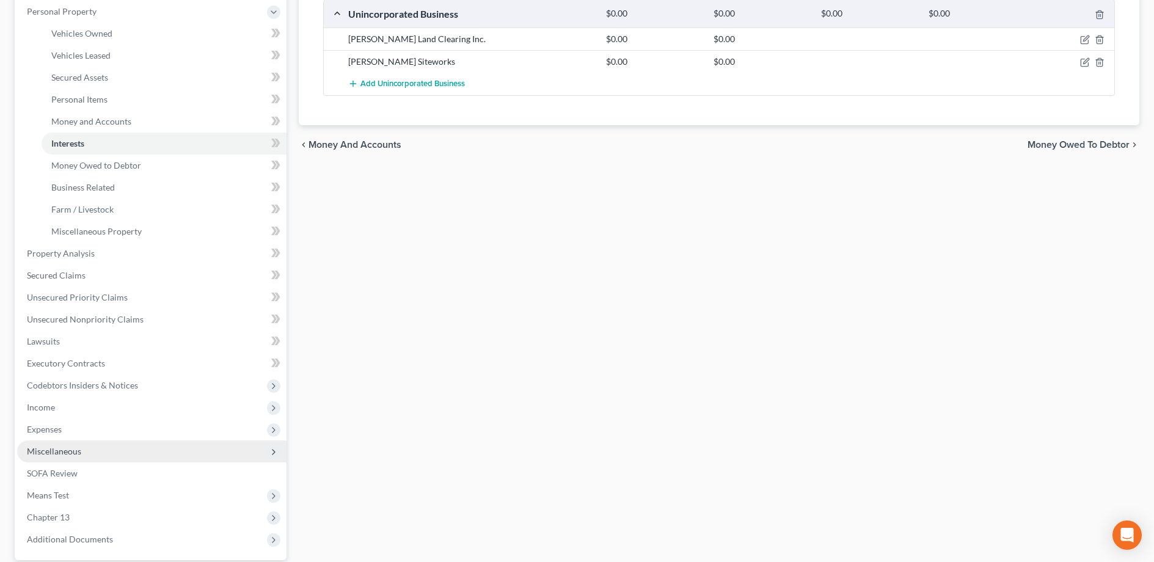
scroll to position [244, 0]
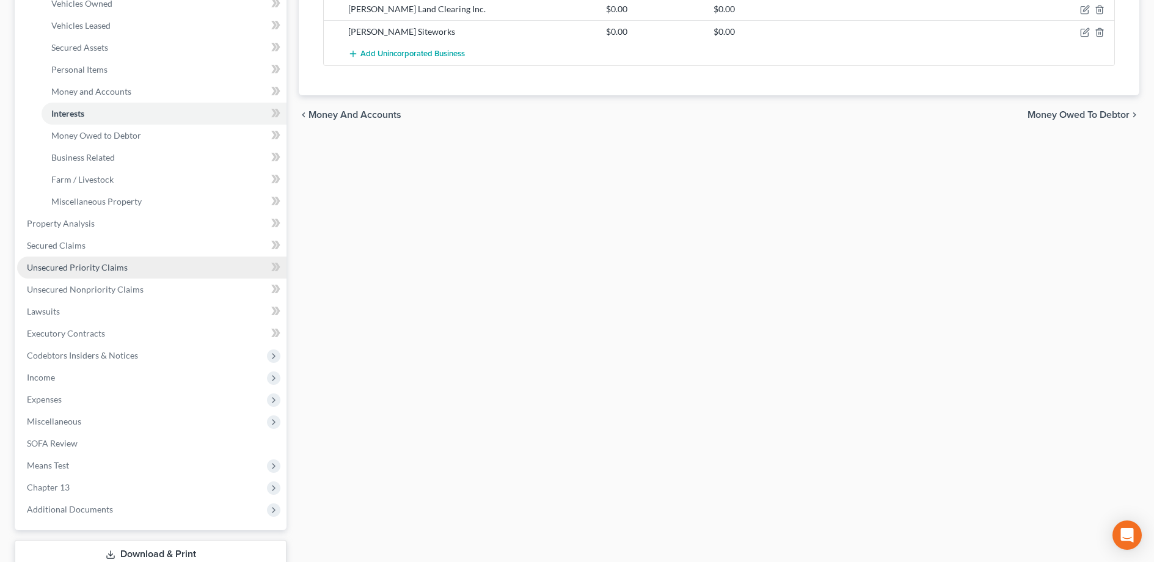
click at [67, 266] on span "Unsecured Priority Claims" at bounding box center [77, 267] width 101 height 10
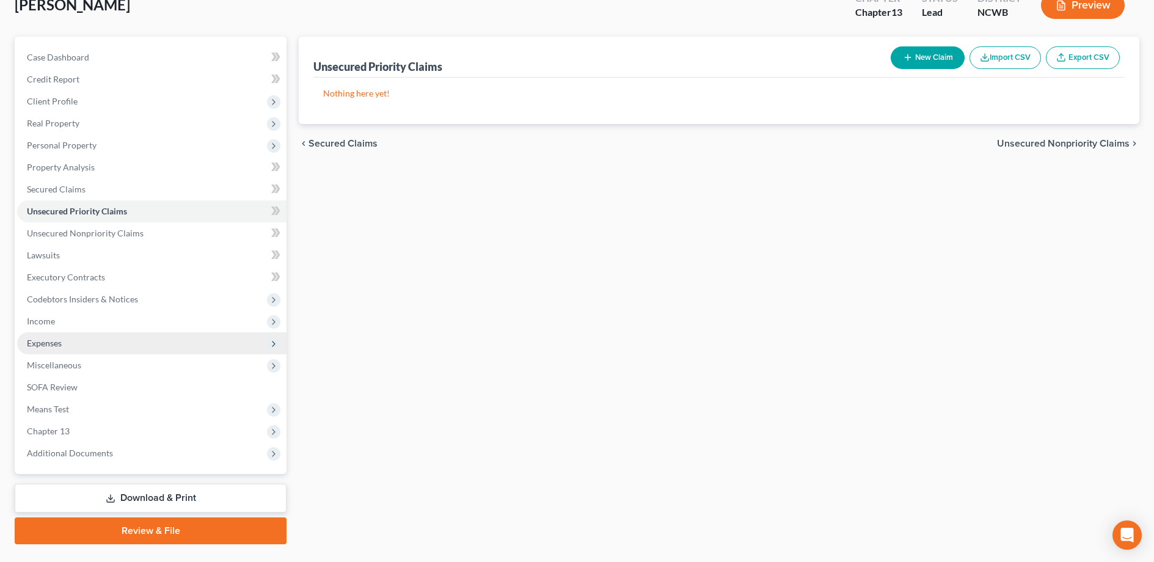
scroll to position [109, 0]
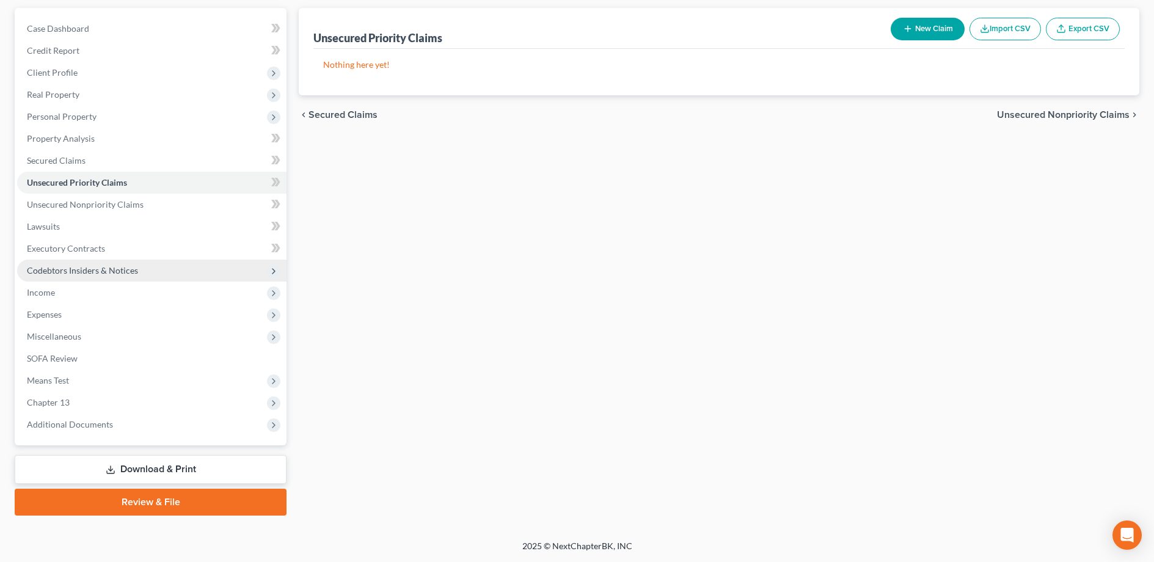
click at [83, 269] on span "Codebtors Insiders & Notices" at bounding box center [82, 270] width 111 height 10
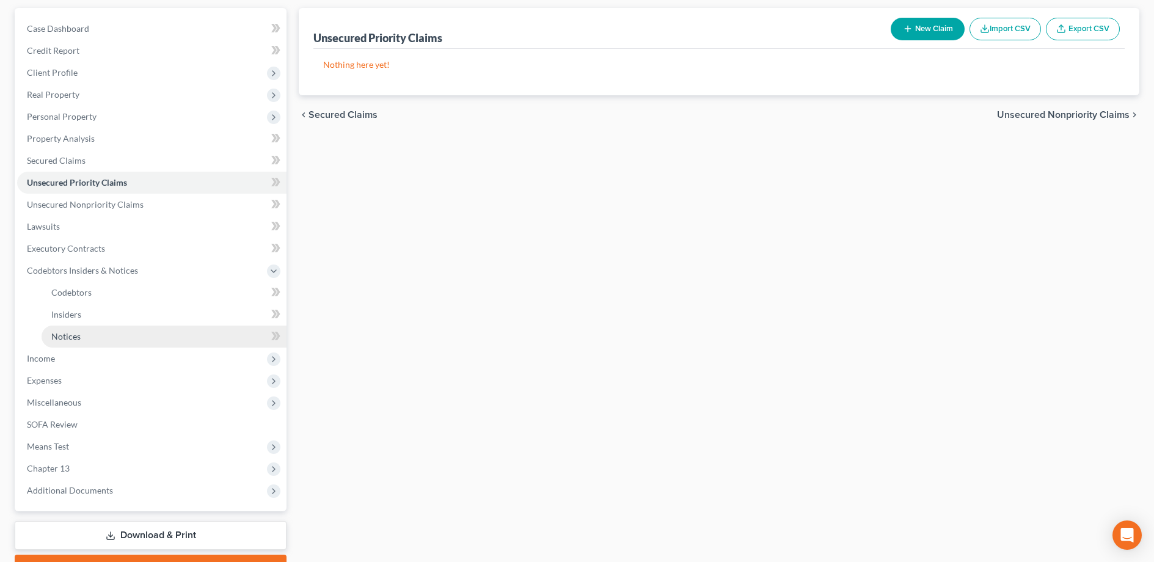
click at [69, 334] on span "Notices" at bounding box center [65, 336] width 29 height 10
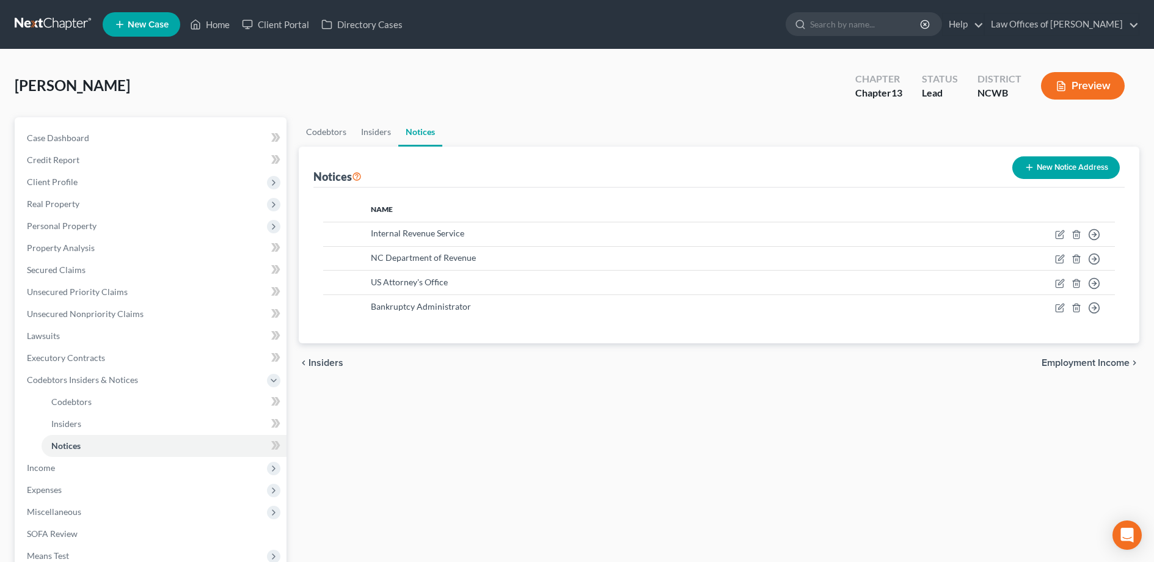
click at [1091, 165] on button "New Notice Address" at bounding box center [1065, 167] width 107 height 23
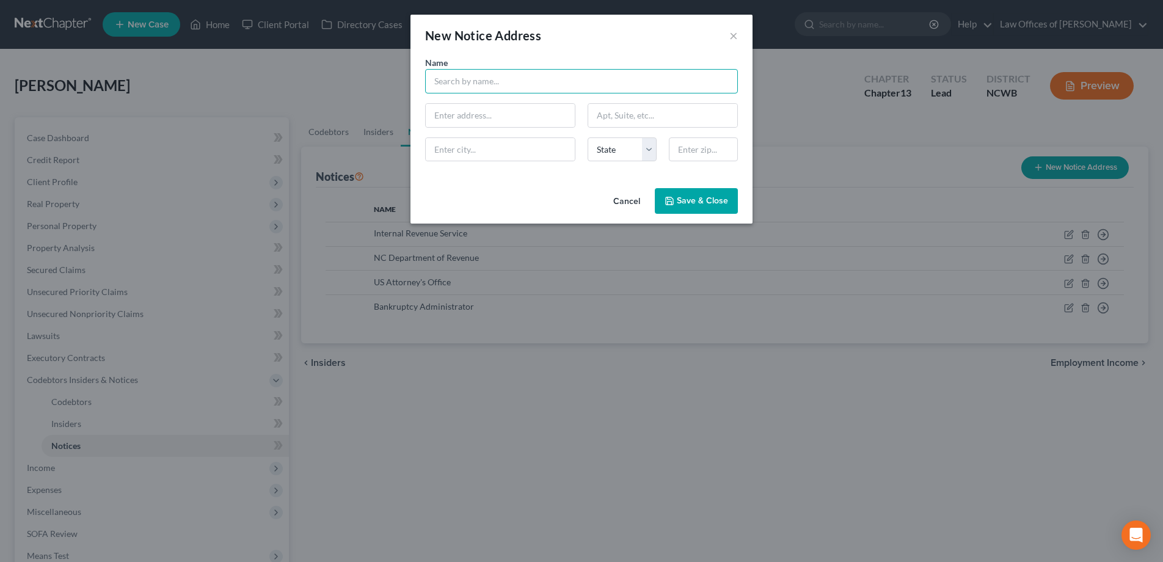
click at [589, 92] on input "text" at bounding box center [581, 81] width 313 height 24
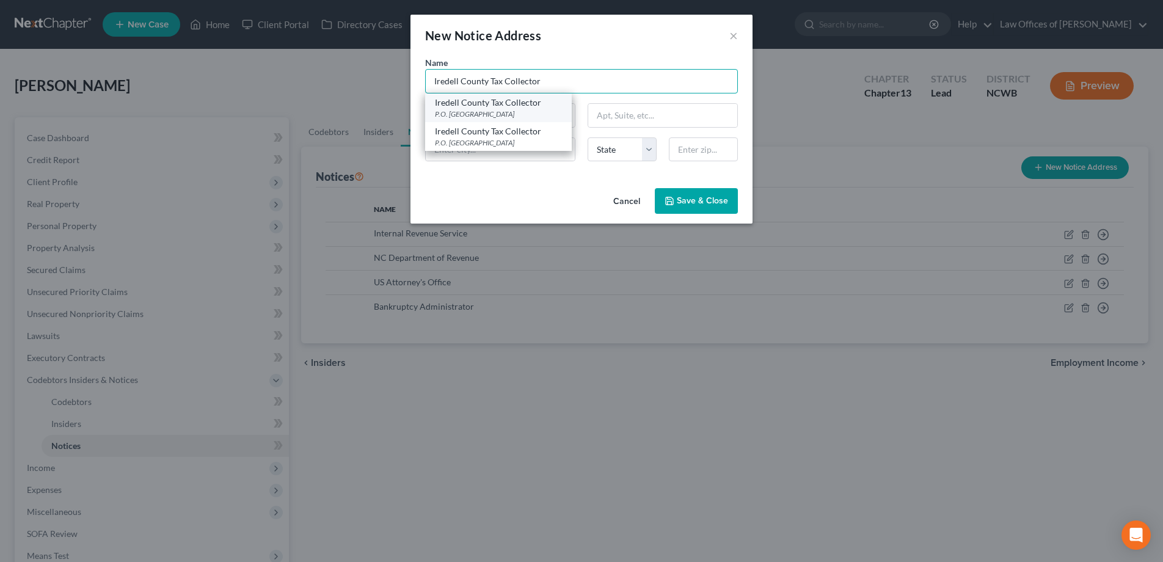
type input "Iredell County Tax Collector"
click at [517, 109] on div "P.O. [GEOGRAPHIC_DATA]" at bounding box center [498, 114] width 127 height 10
type input "P.O. Box 1027"
type input "[GEOGRAPHIC_DATA]"
select select "28"
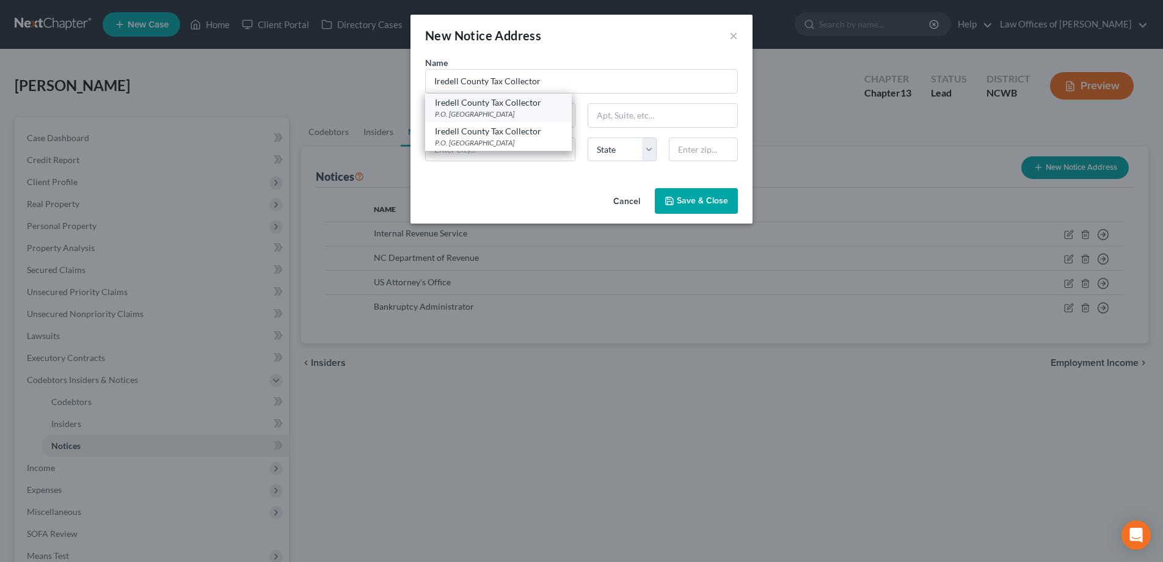
type input "28687"
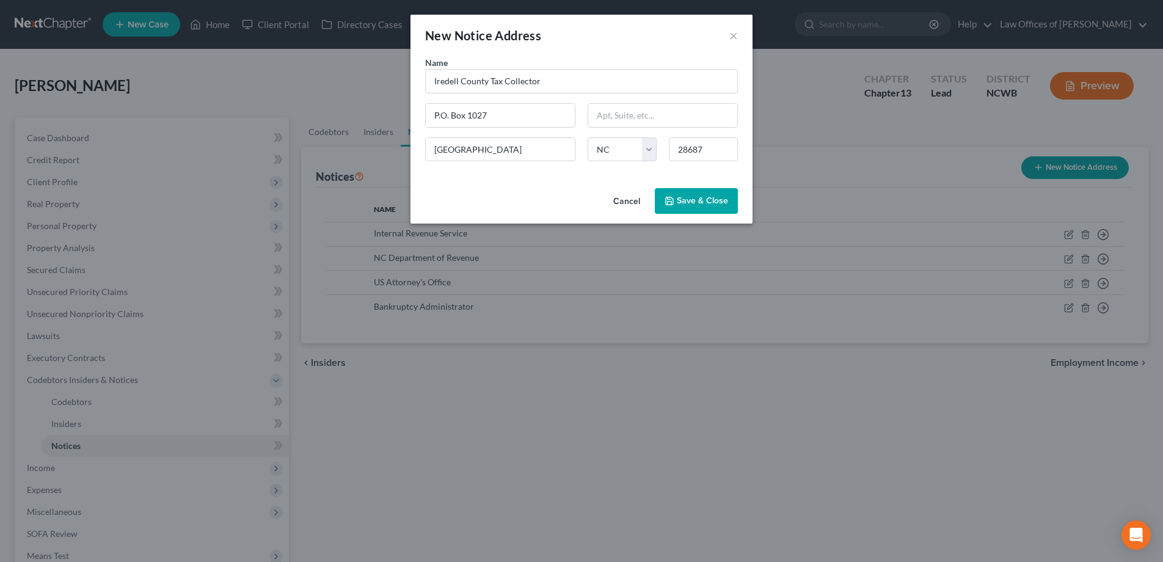
click at [695, 208] on button "Save & Close" at bounding box center [696, 201] width 83 height 26
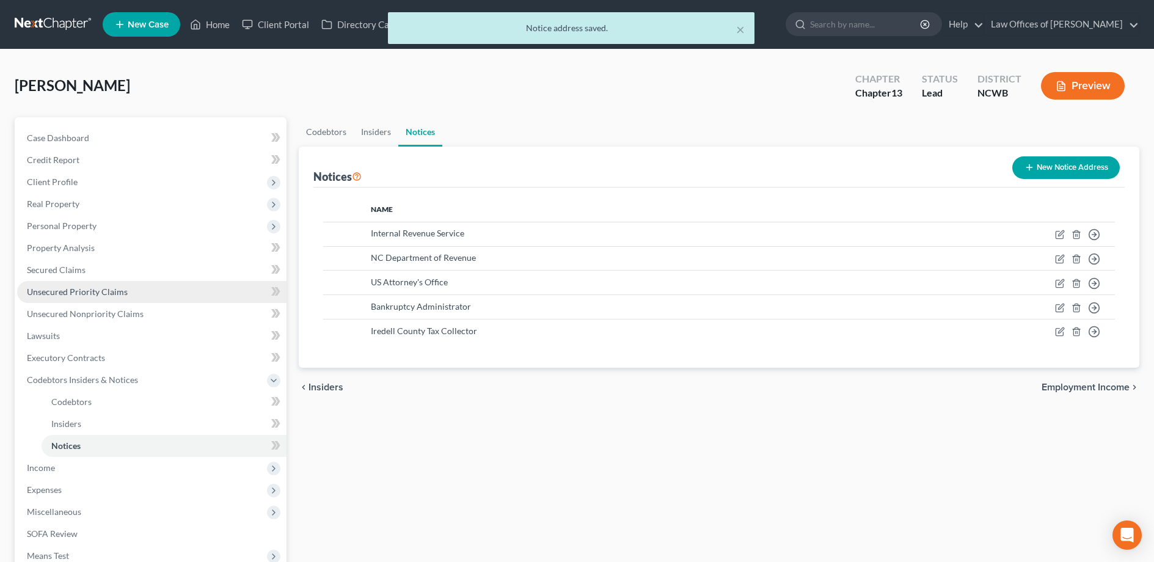
click at [65, 296] on span "Unsecured Priority Claims" at bounding box center [77, 291] width 101 height 10
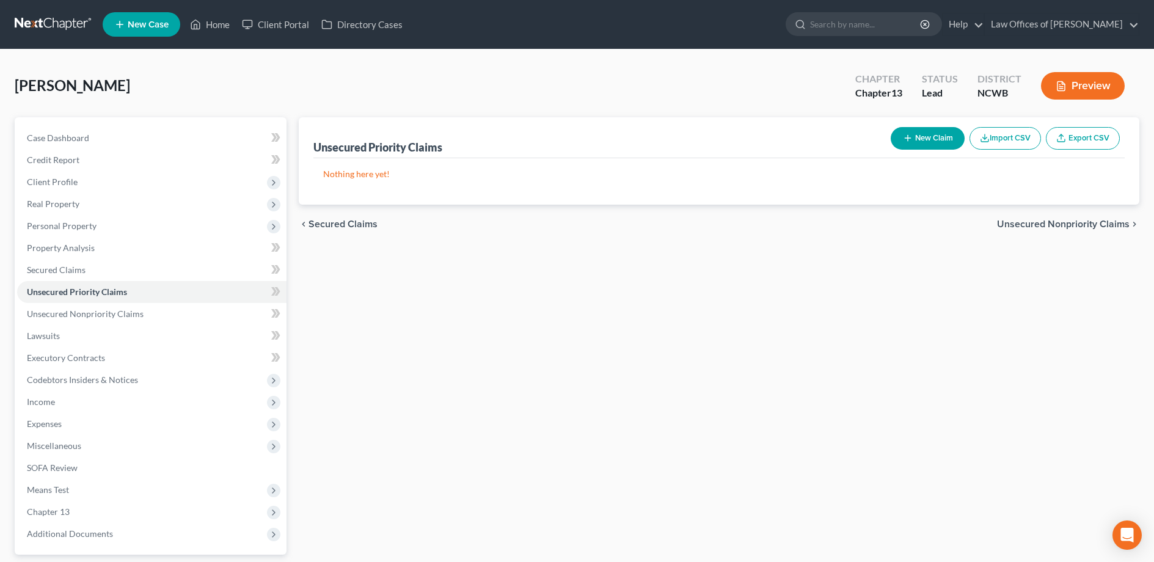
click at [920, 133] on button "New Claim" at bounding box center [927, 138] width 74 height 23
select select "0"
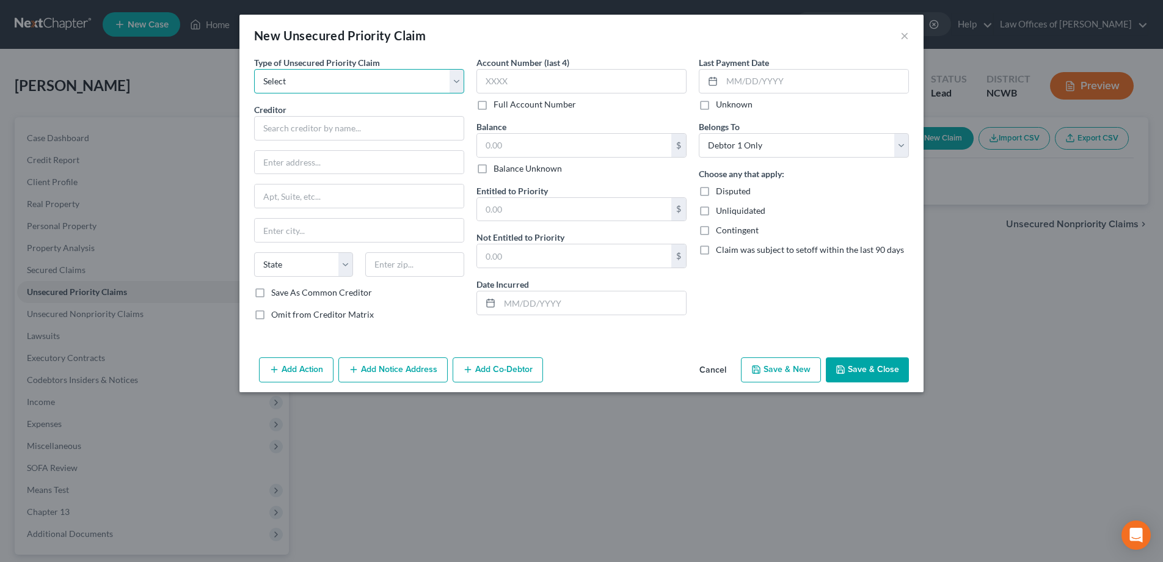
click at [412, 87] on select "Select Taxes & Other Government Units Domestic Support Obligations Extensions o…" at bounding box center [359, 81] width 210 height 24
select select "0"
click at [254, 69] on select "Select Taxes & Other Government Units Domestic Support Obligations Extensions o…" at bounding box center [359, 81] width 210 height 24
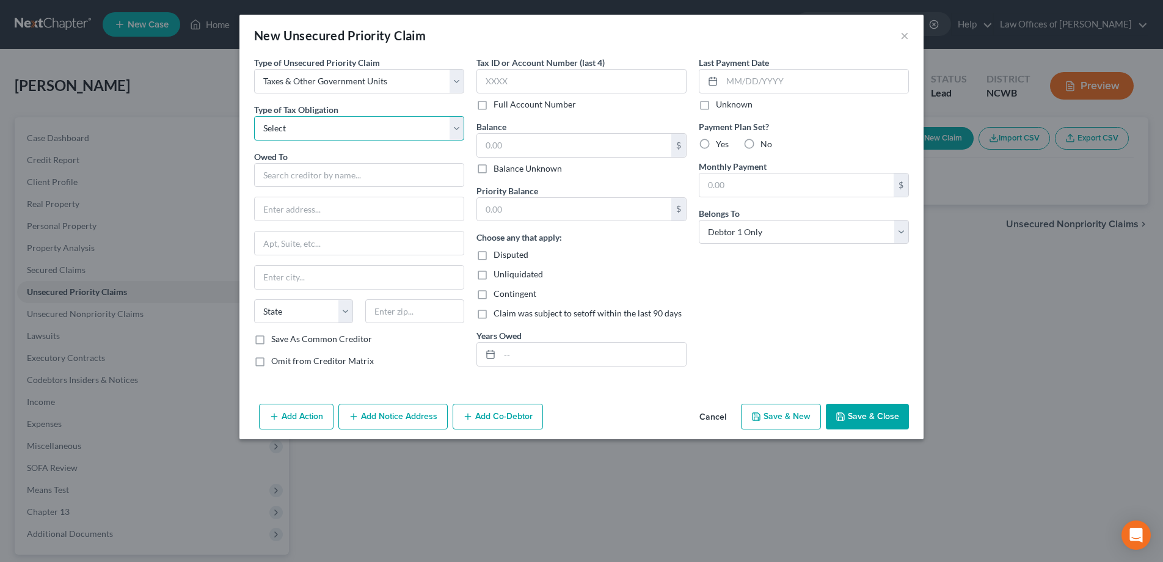
click at [396, 127] on select "Select Federal City State Franchise Tax Board Other" at bounding box center [359, 128] width 210 height 24
select select "4"
click at [254, 116] on select "Select Federal City State Franchise Tax Board Other" at bounding box center [359, 128] width 210 height 24
click at [349, 180] on input "text" at bounding box center [359, 175] width 210 height 24
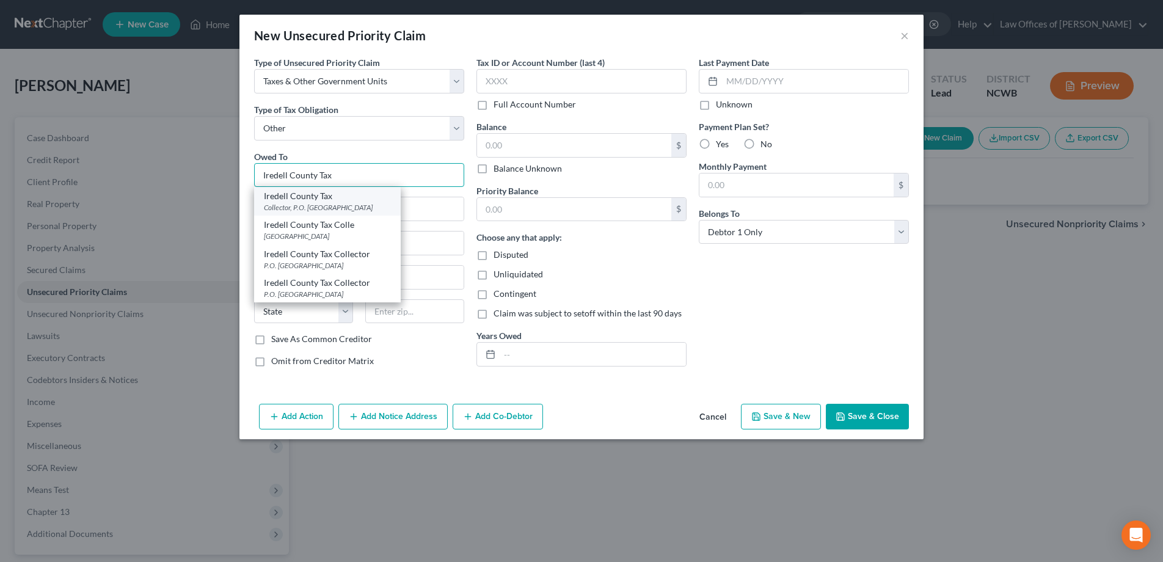
type input "Iredell County Tax"
click at [333, 208] on div "Collector, P.O. [GEOGRAPHIC_DATA]" at bounding box center [327, 207] width 127 height 10
type input "Collector, P.O. Box 1027"
type input "[GEOGRAPHIC_DATA]"
select select "28"
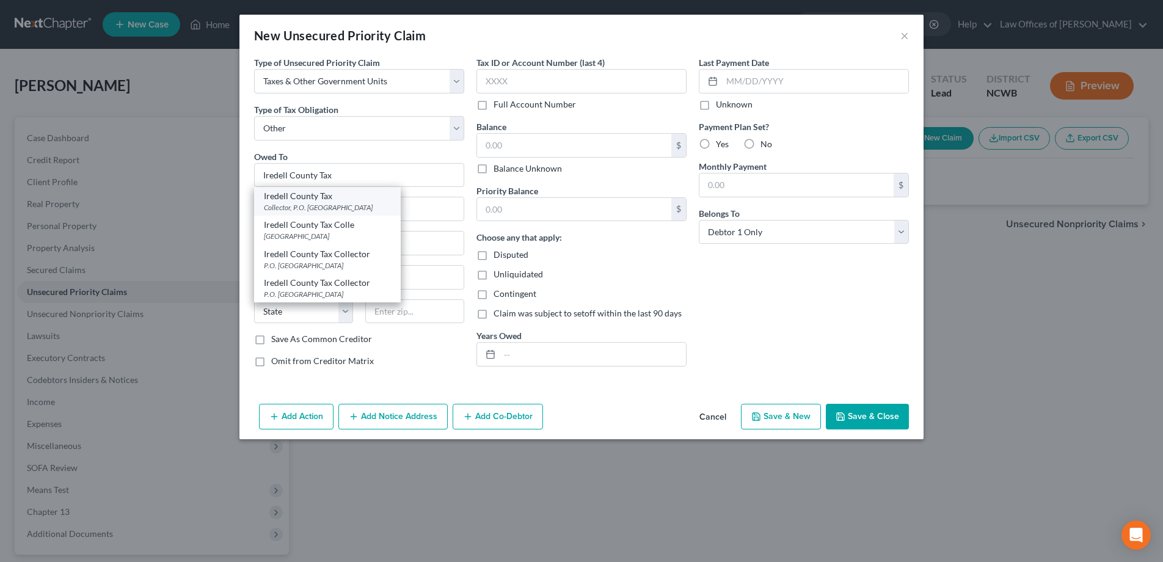
type input "28687"
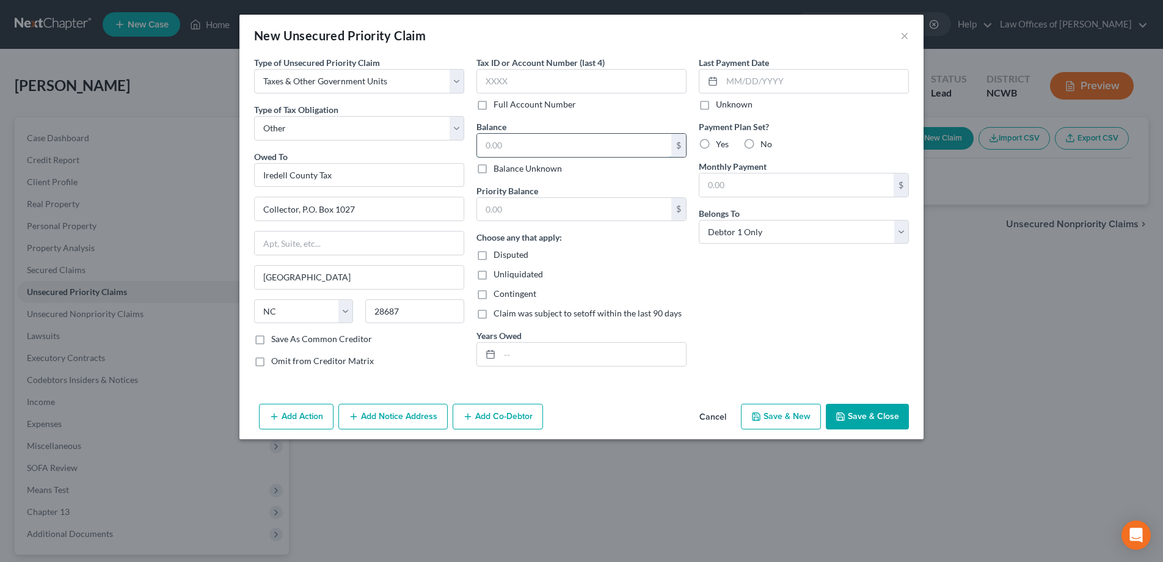
click at [558, 148] on input "text" at bounding box center [574, 145] width 194 height 23
type input "400"
click at [861, 424] on button "Save & Close" at bounding box center [867, 417] width 83 height 26
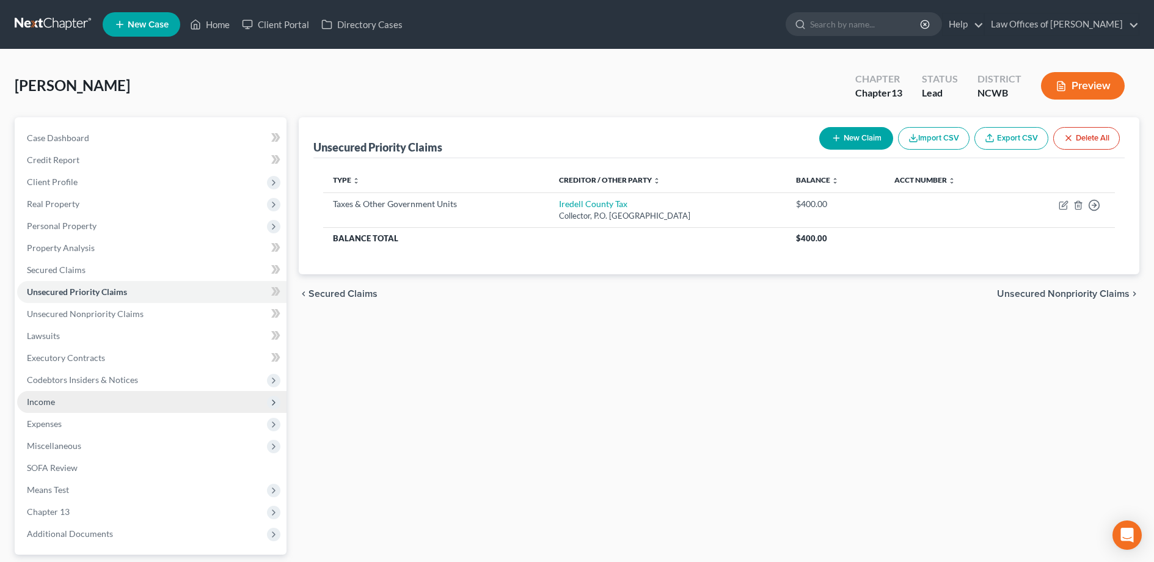
click at [48, 404] on span "Income" at bounding box center [41, 401] width 28 height 10
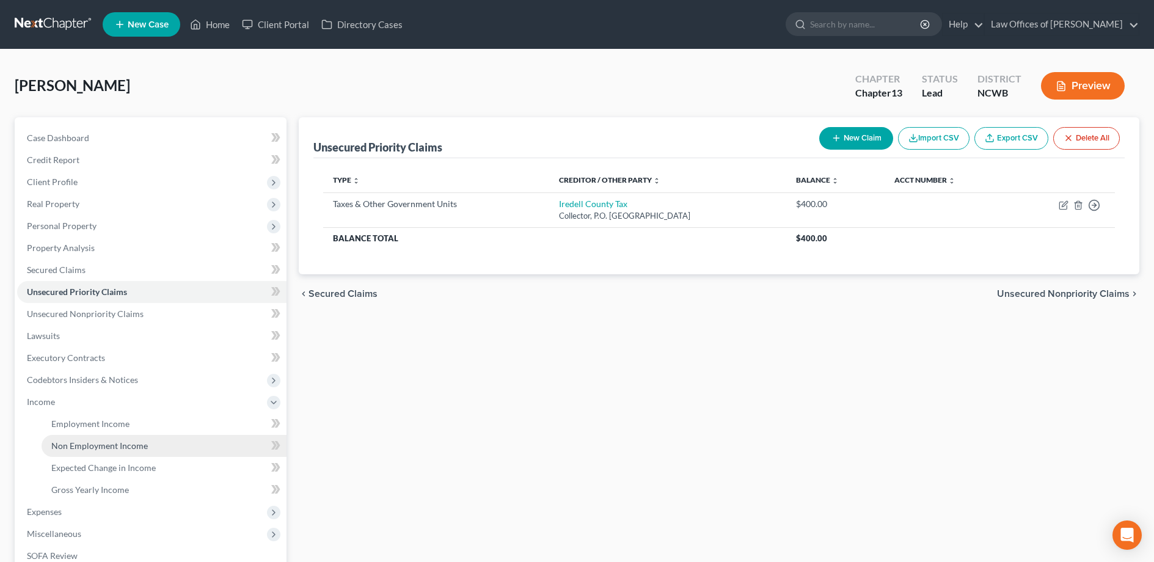
click at [86, 444] on span "Non Employment Income" at bounding box center [99, 445] width 96 height 10
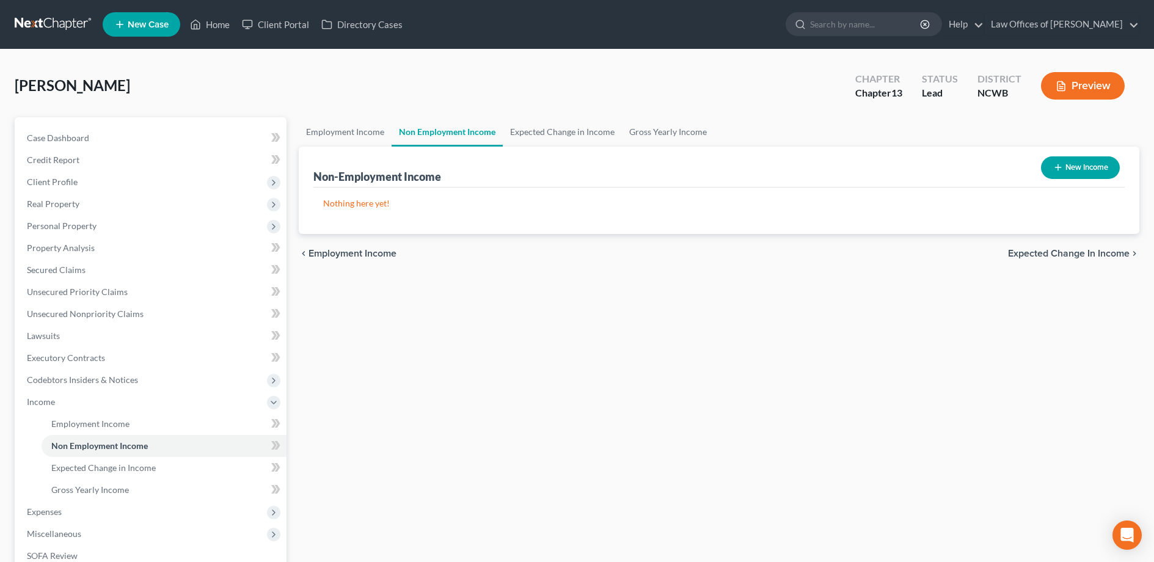
click at [1077, 166] on button "New Income" at bounding box center [1080, 167] width 79 height 23
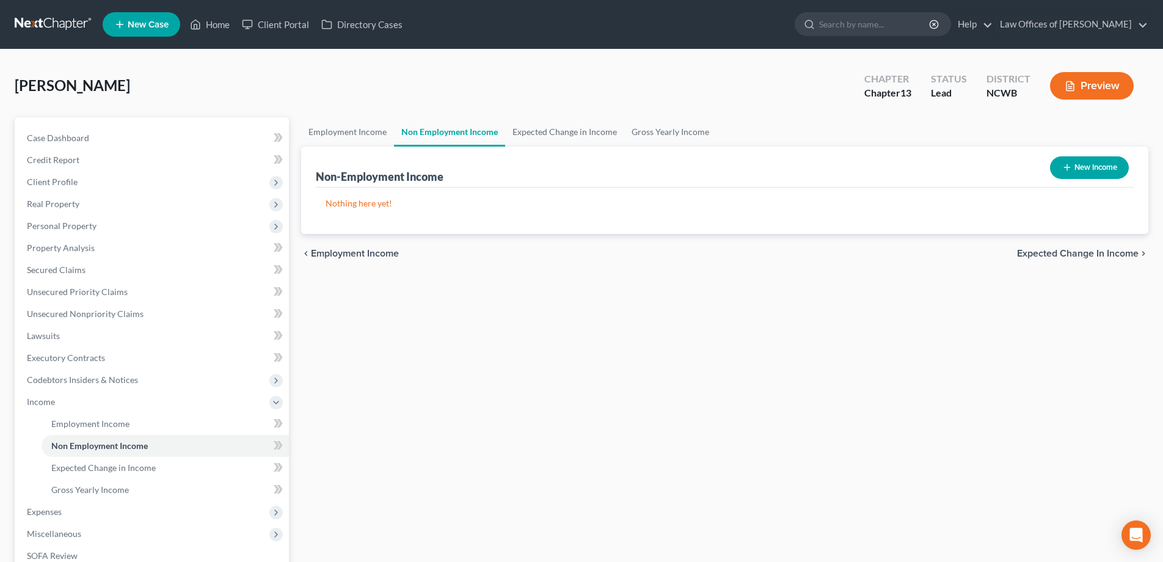
select select "0"
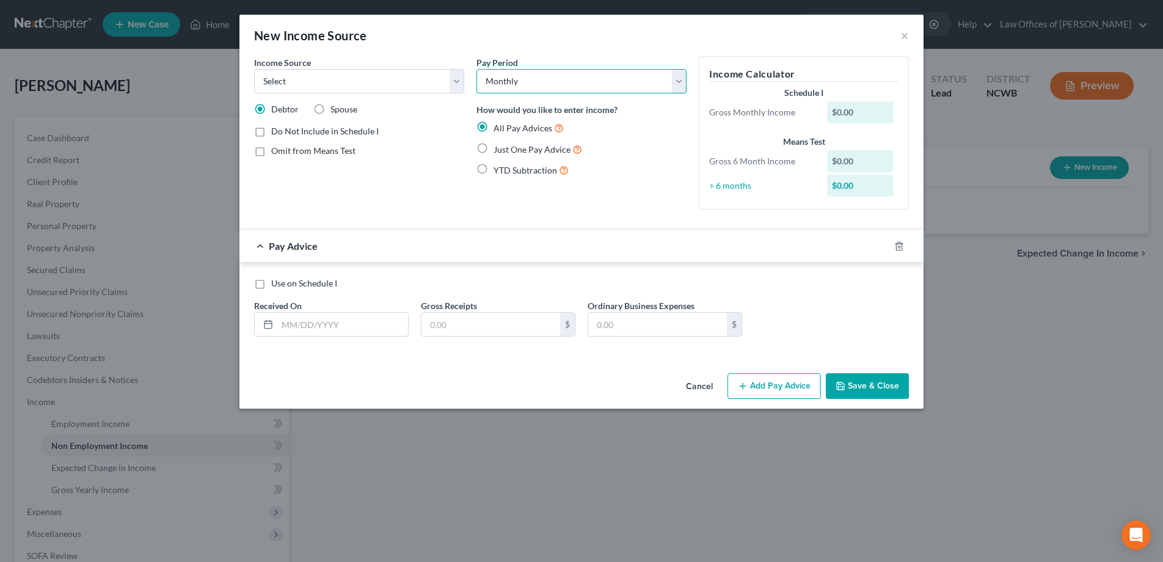
click at [523, 87] on select "Select Monthly Twice Monthly Every Other Week Weekly" at bounding box center [581, 81] width 210 height 24
click at [476, 69] on select "Select Monthly Twice Monthly Every Other Week Weekly" at bounding box center [581, 81] width 210 height 24
click at [493, 153] on label "Just One Pay Advice" at bounding box center [537, 149] width 89 height 14
click at [498, 150] on input "Just One Pay Advice" at bounding box center [502, 146] width 8 height 8
radio input "true"
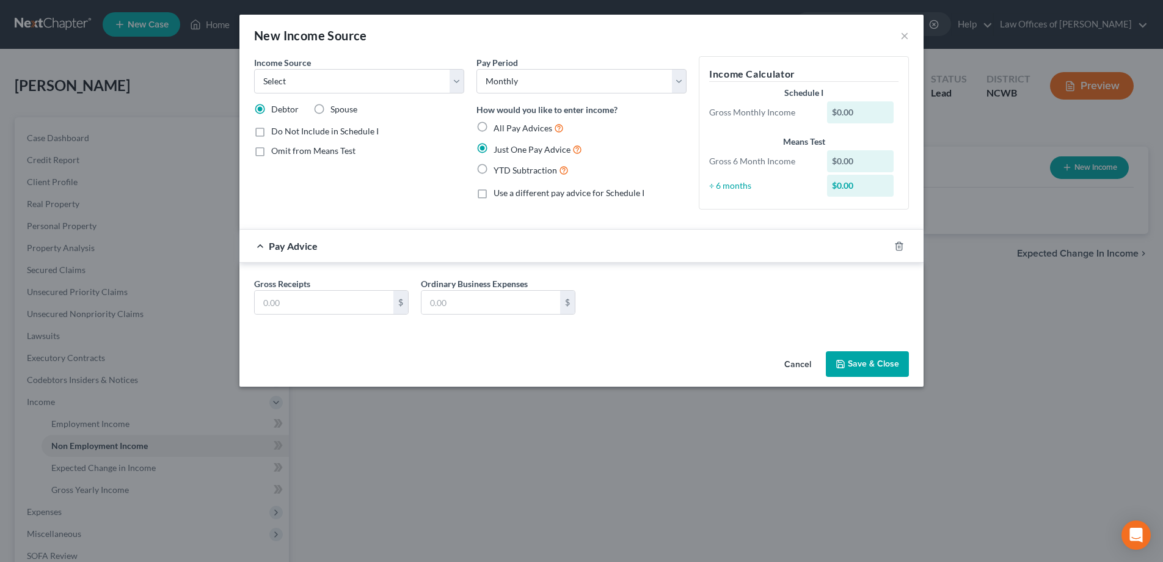
click at [330, 110] on label "Spouse" at bounding box center [343, 109] width 27 height 12
click at [335, 110] on input "Spouse" at bounding box center [339, 107] width 8 height 8
radio input "true"
click at [334, 89] on select "Select Unemployment Disability (from employer) Pension Retirement Social Securi…" at bounding box center [359, 81] width 210 height 24
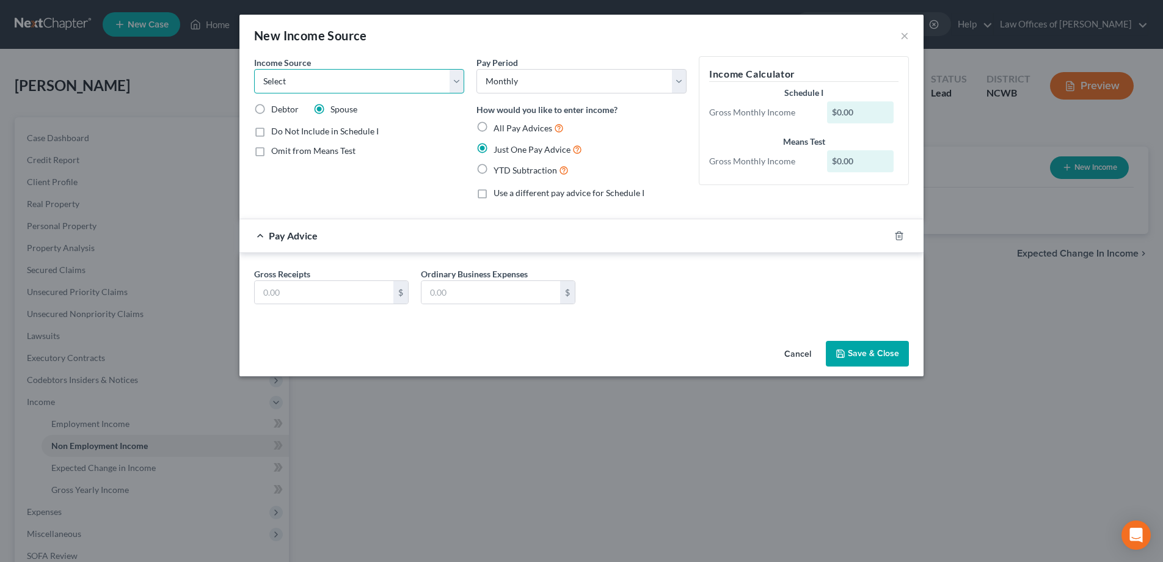
select select "10"
click at [254, 69] on select "Select Unemployment Disability (from employer) Pension Retirement Social Securi…" at bounding box center [359, 81] width 210 height 24
click at [328, 291] on input "text" at bounding box center [324, 292] width 139 height 23
type input "2,957.17"
click at [848, 349] on button "Save & Close" at bounding box center [867, 354] width 83 height 26
